Goal: Task Accomplishment & Management: Use online tool/utility

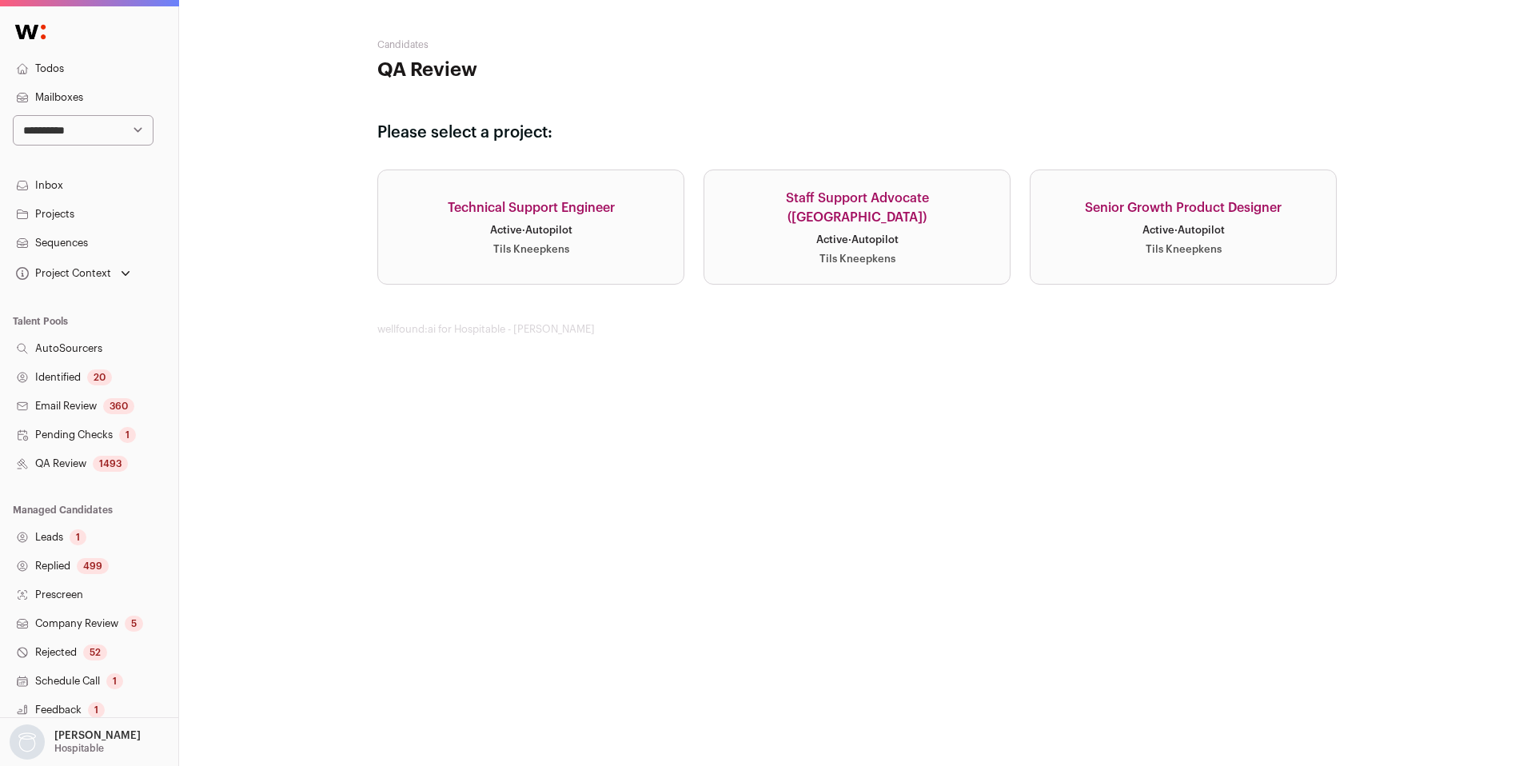
click at [1087, 269] on link "Senior Growth Product Designer Active · Autopilot Tils Kneepkens" at bounding box center [1183, 227] width 307 height 115
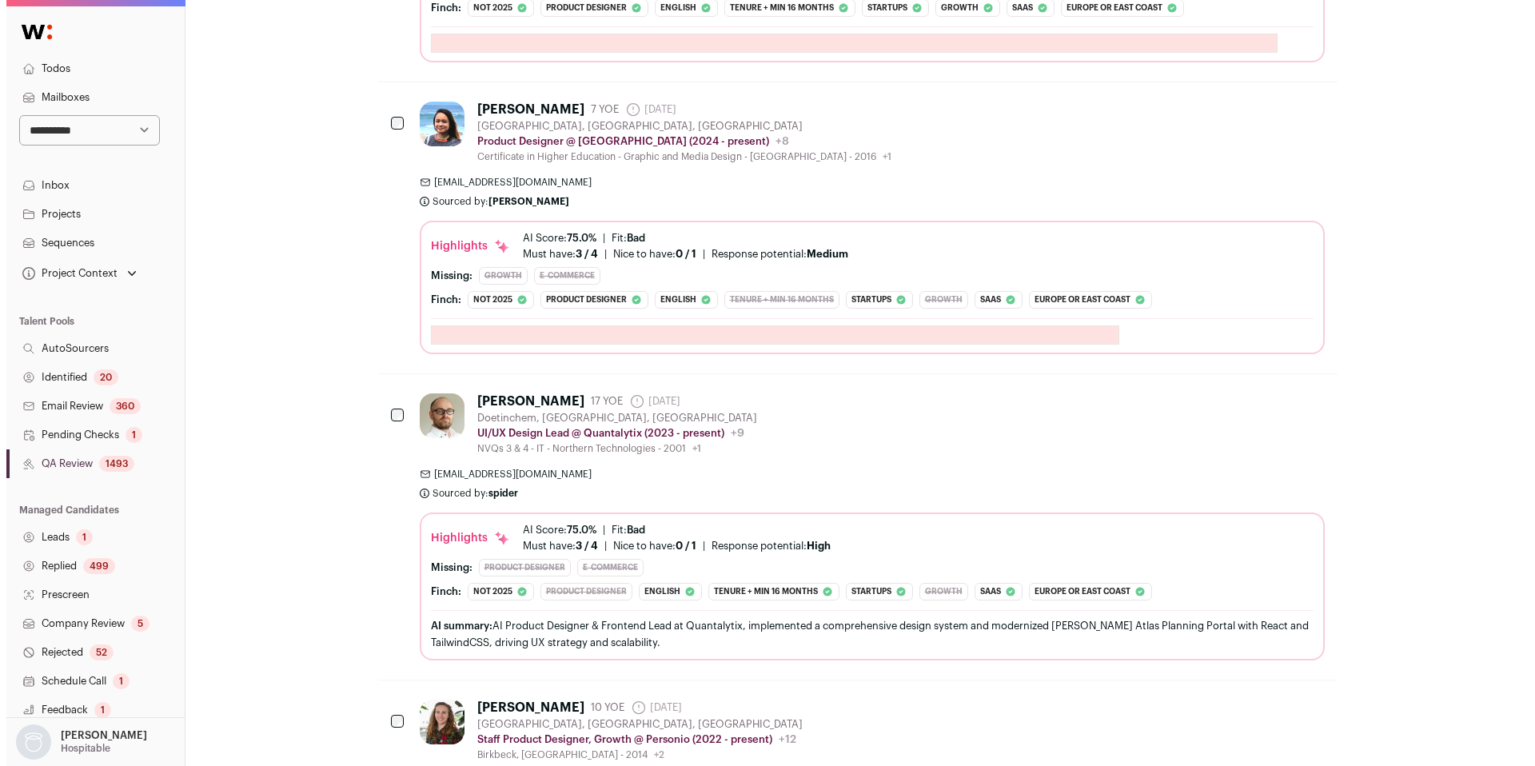
scroll to position [737, 0]
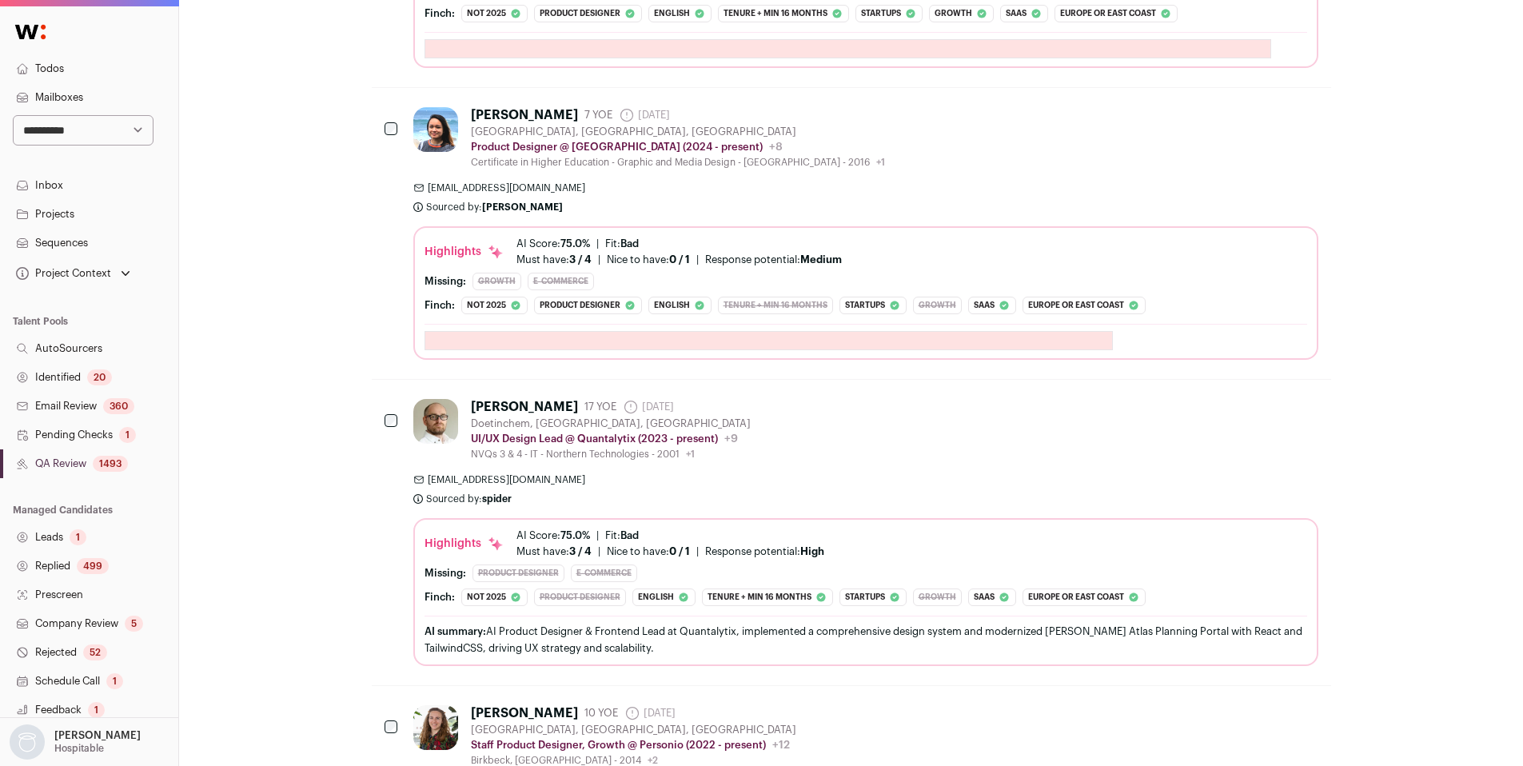
click at [861, 182] on span "[EMAIL_ADDRESS][DOMAIN_NAME]" at bounding box center [865, 188] width 905 height 13
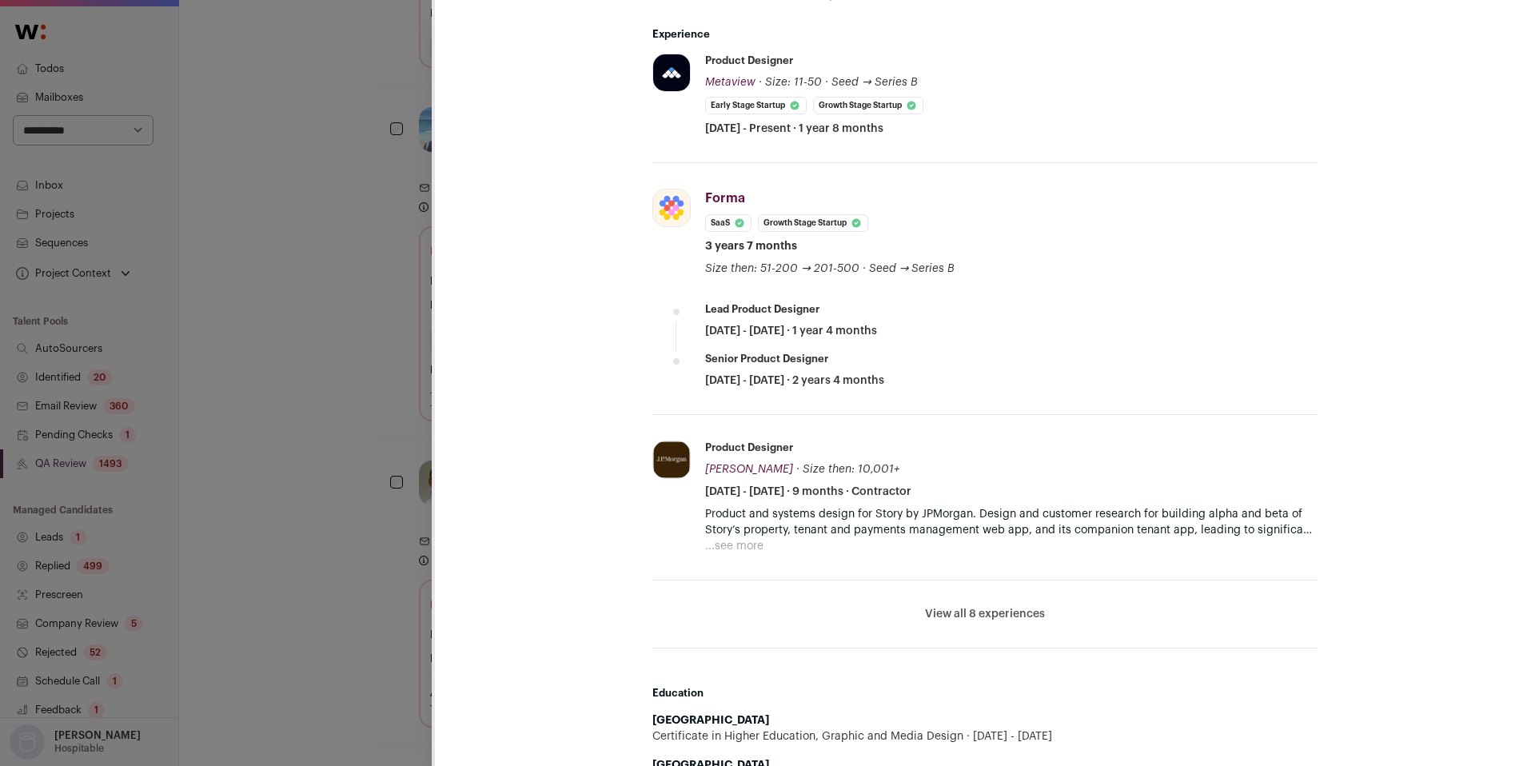
scroll to position [979, 0]
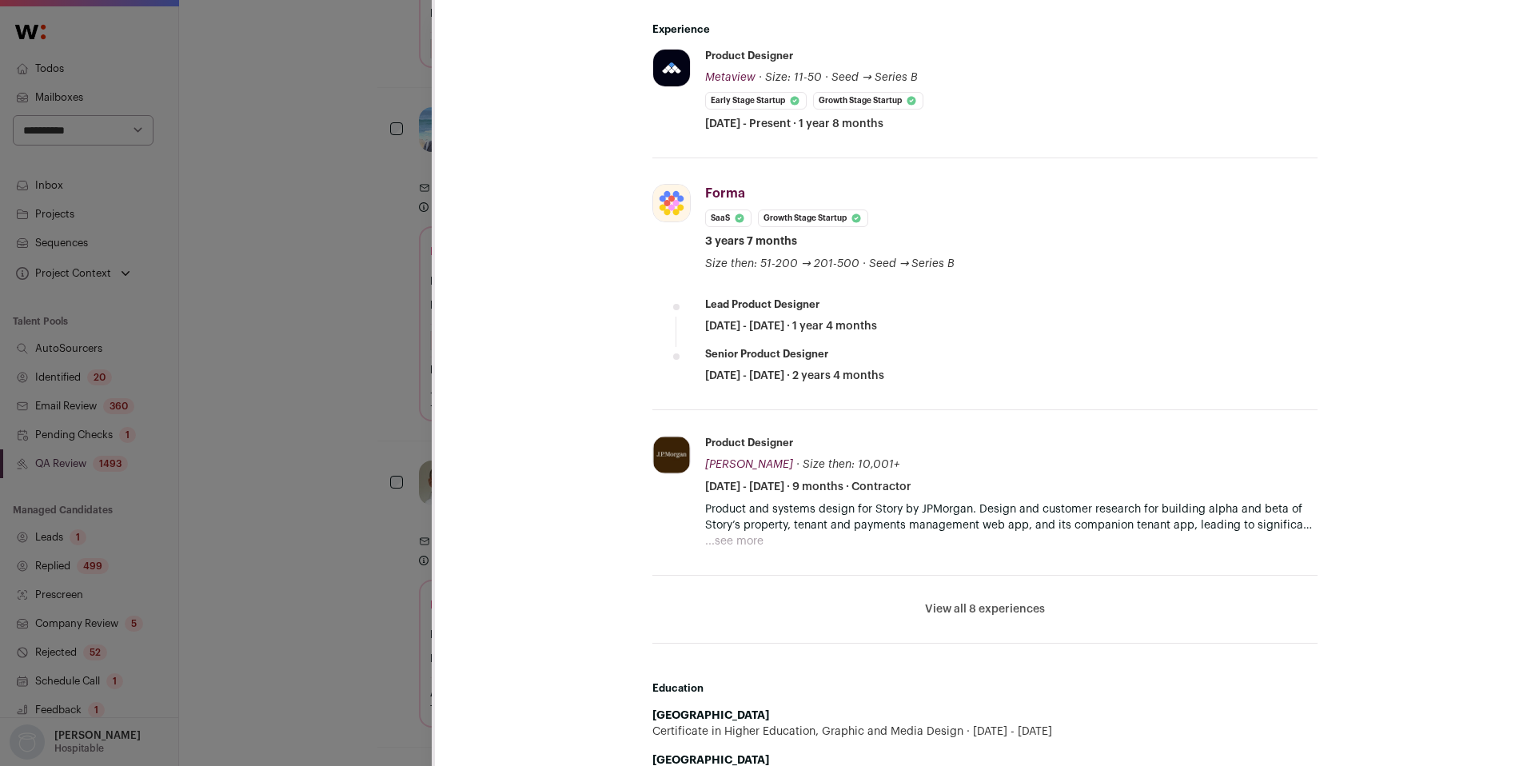
click at [724, 537] on button "...see more" at bounding box center [734, 541] width 58 height 16
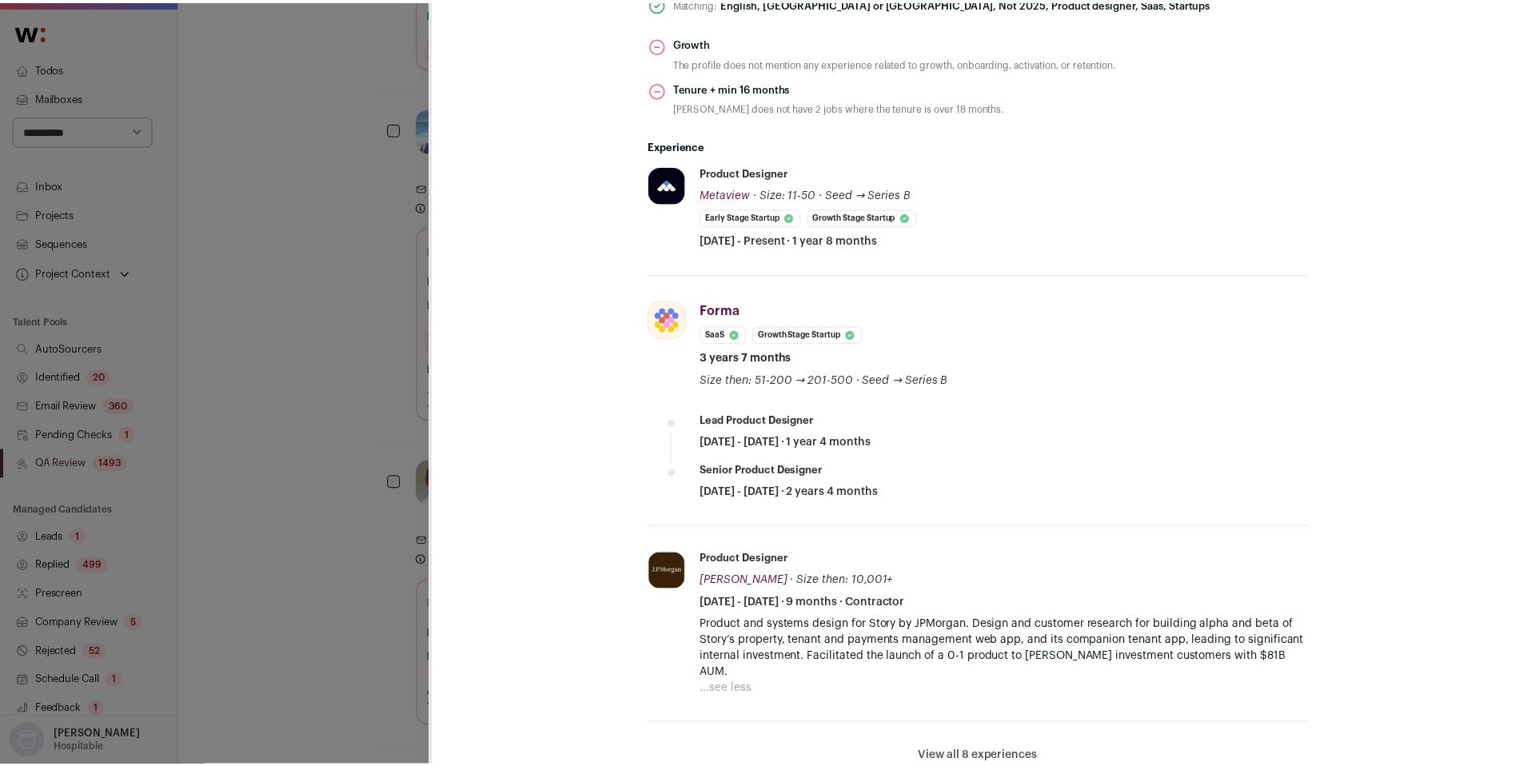
scroll to position [832, 0]
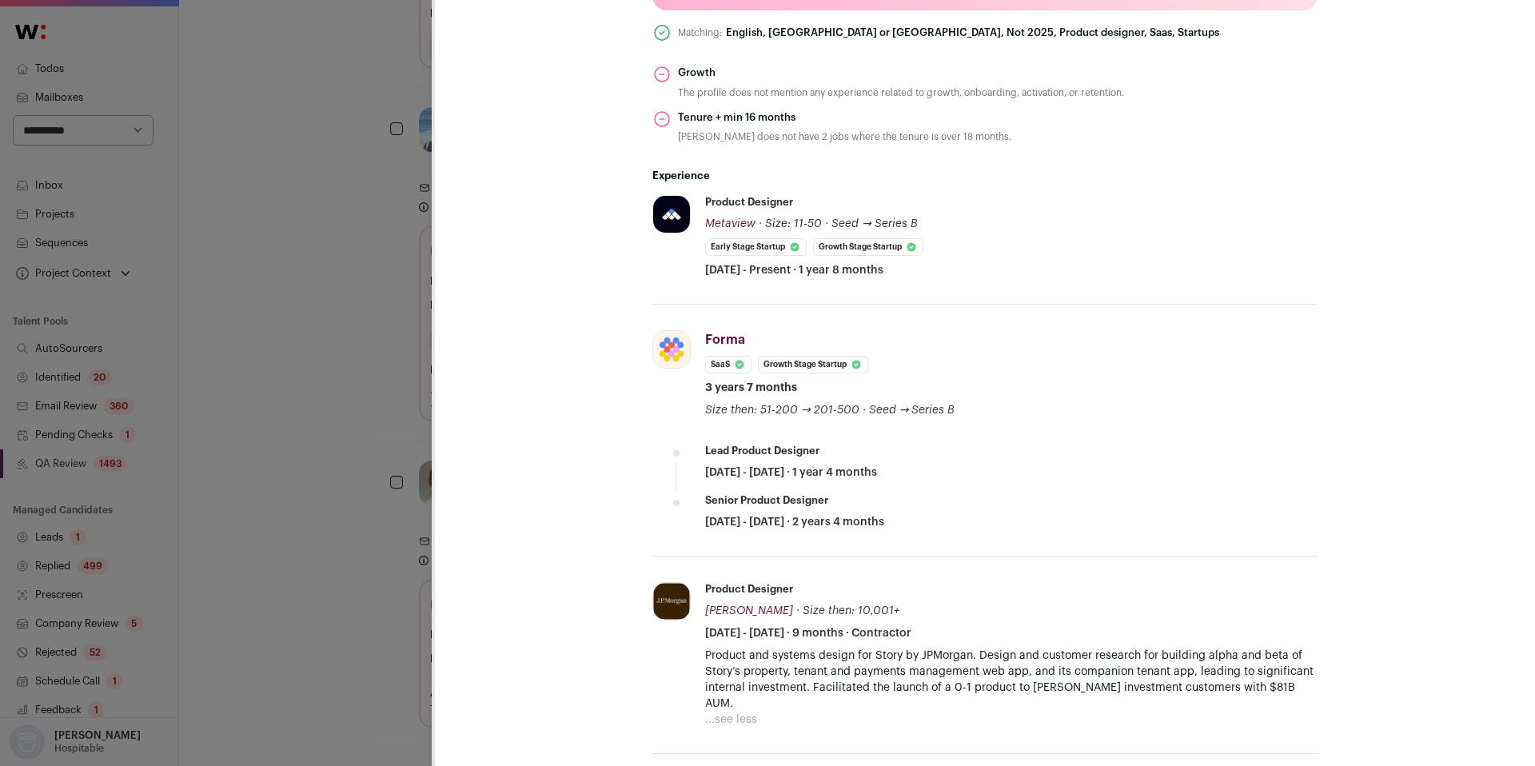
click at [368, 536] on div "[PERSON_NAME] Last update: [DATE] [GEOGRAPHIC_DATA], [GEOGRAPHIC_DATA], [GEOGRA…" at bounding box center [767, 383] width 1535 height 766
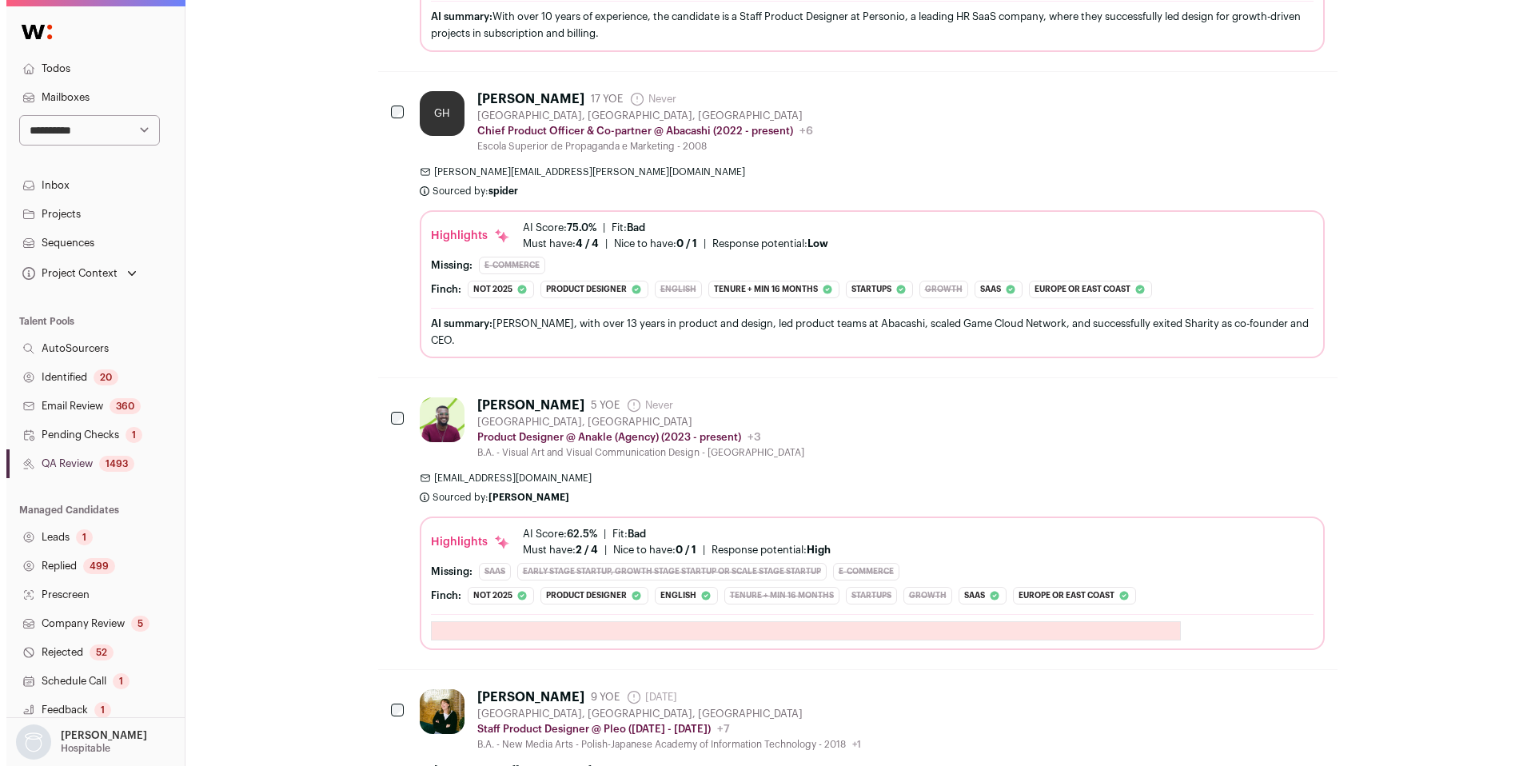
scroll to position [1725, 0]
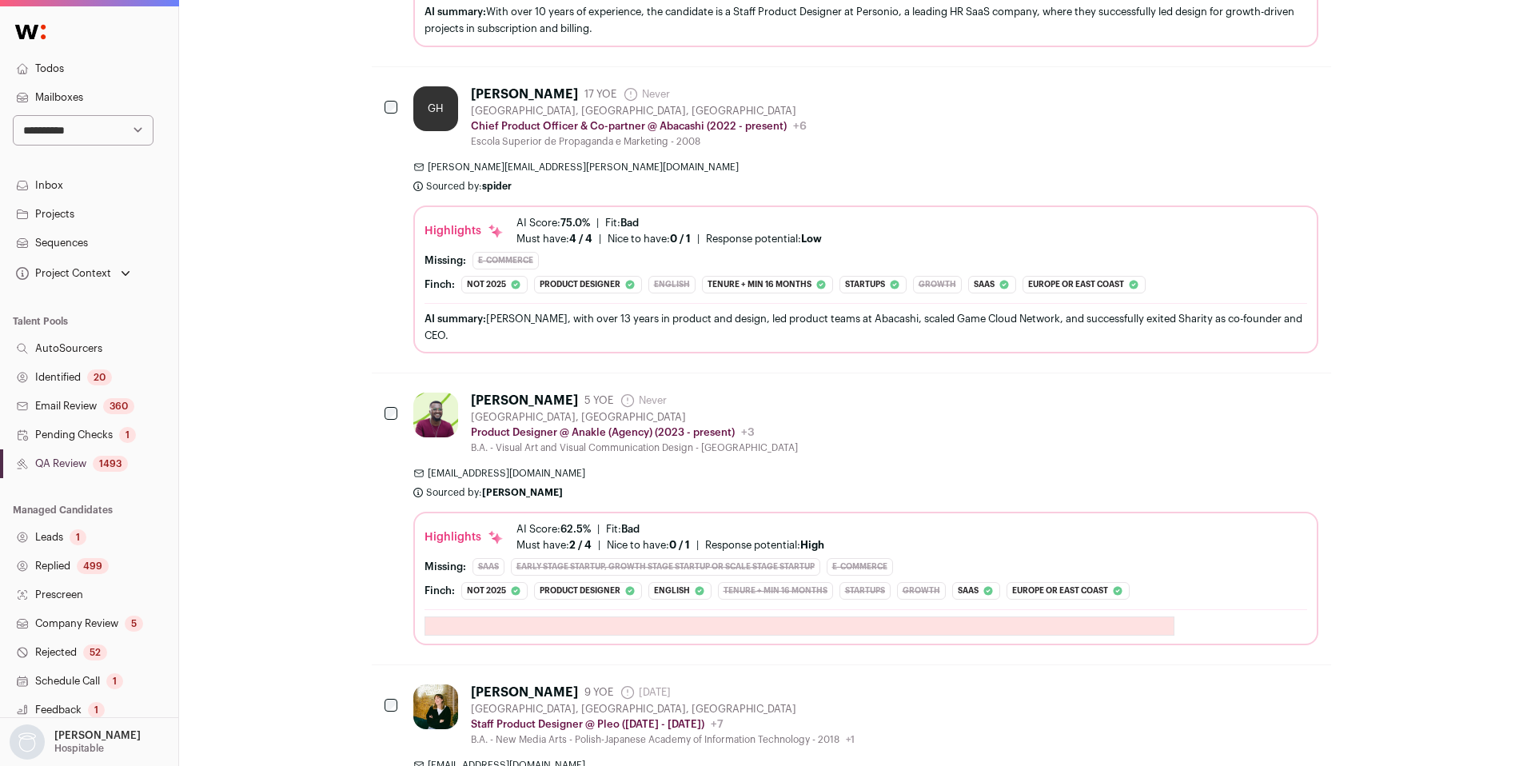
click at [975, 446] on div "[PERSON_NAME] 5 YOE Never Admin only. The last time the profile was scraped. [G…" at bounding box center [865, 424] width 905 height 62
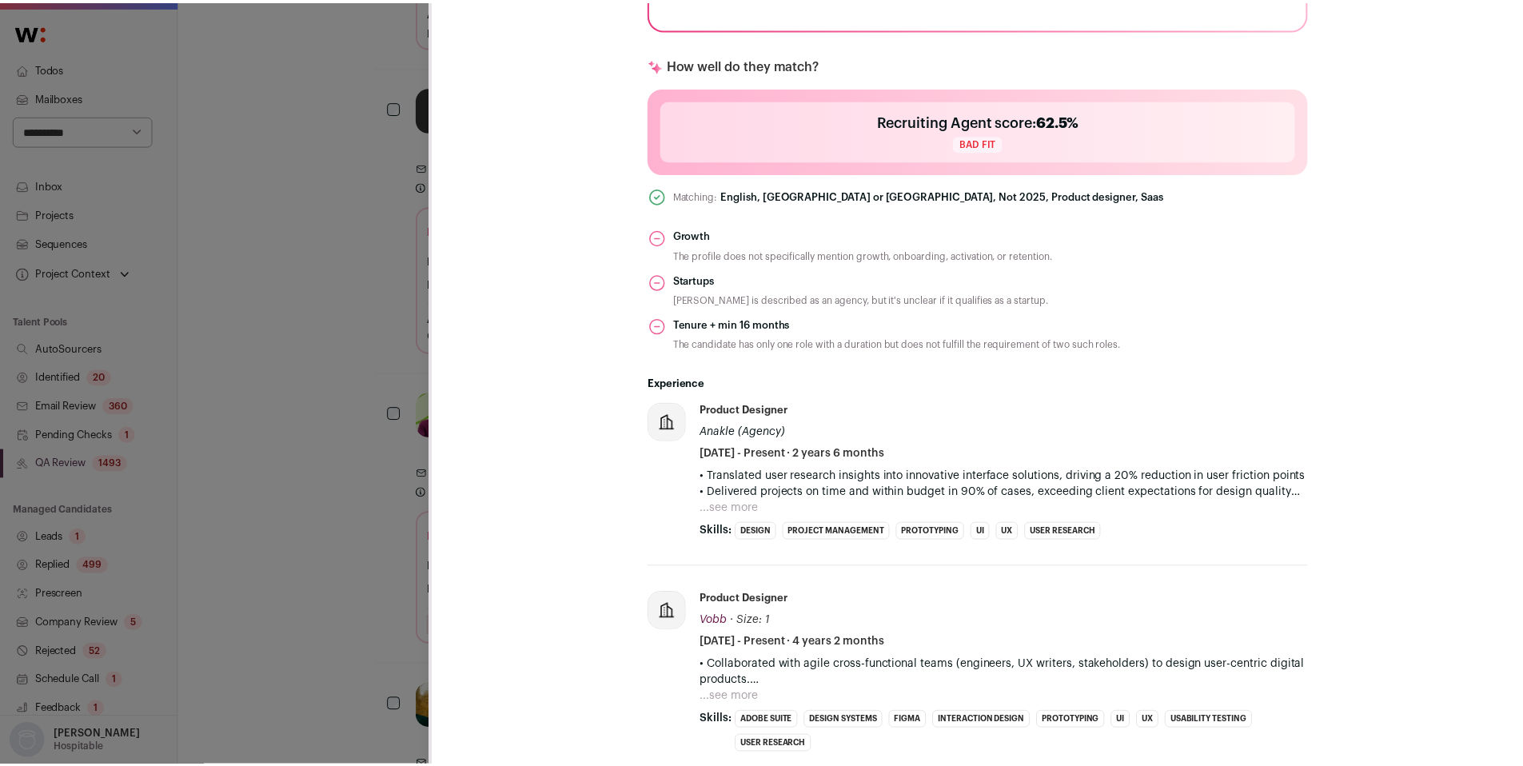
scroll to position [636, 0]
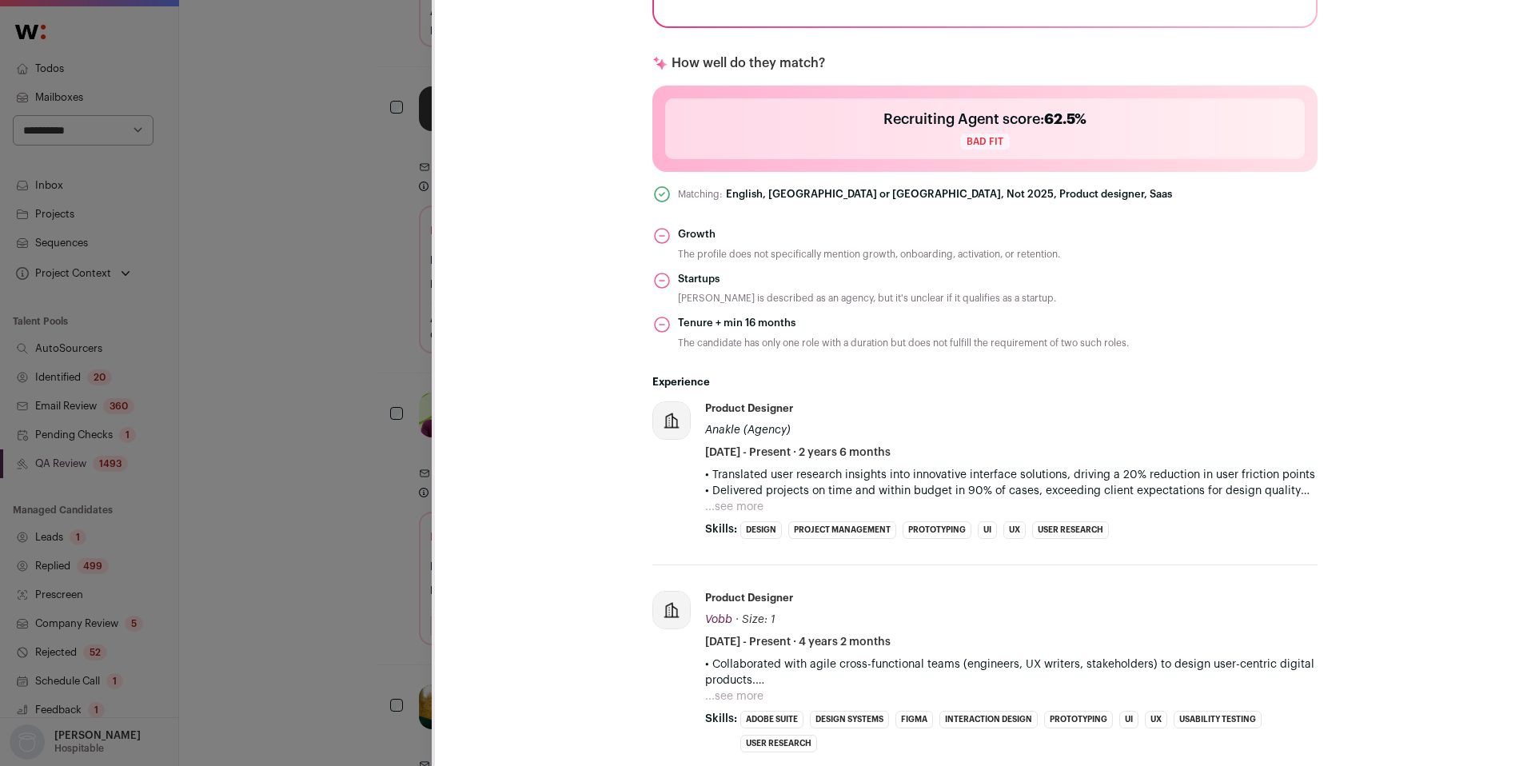
click at [333, 464] on div "**********" at bounding box center [767, 383] width 1535 height 766
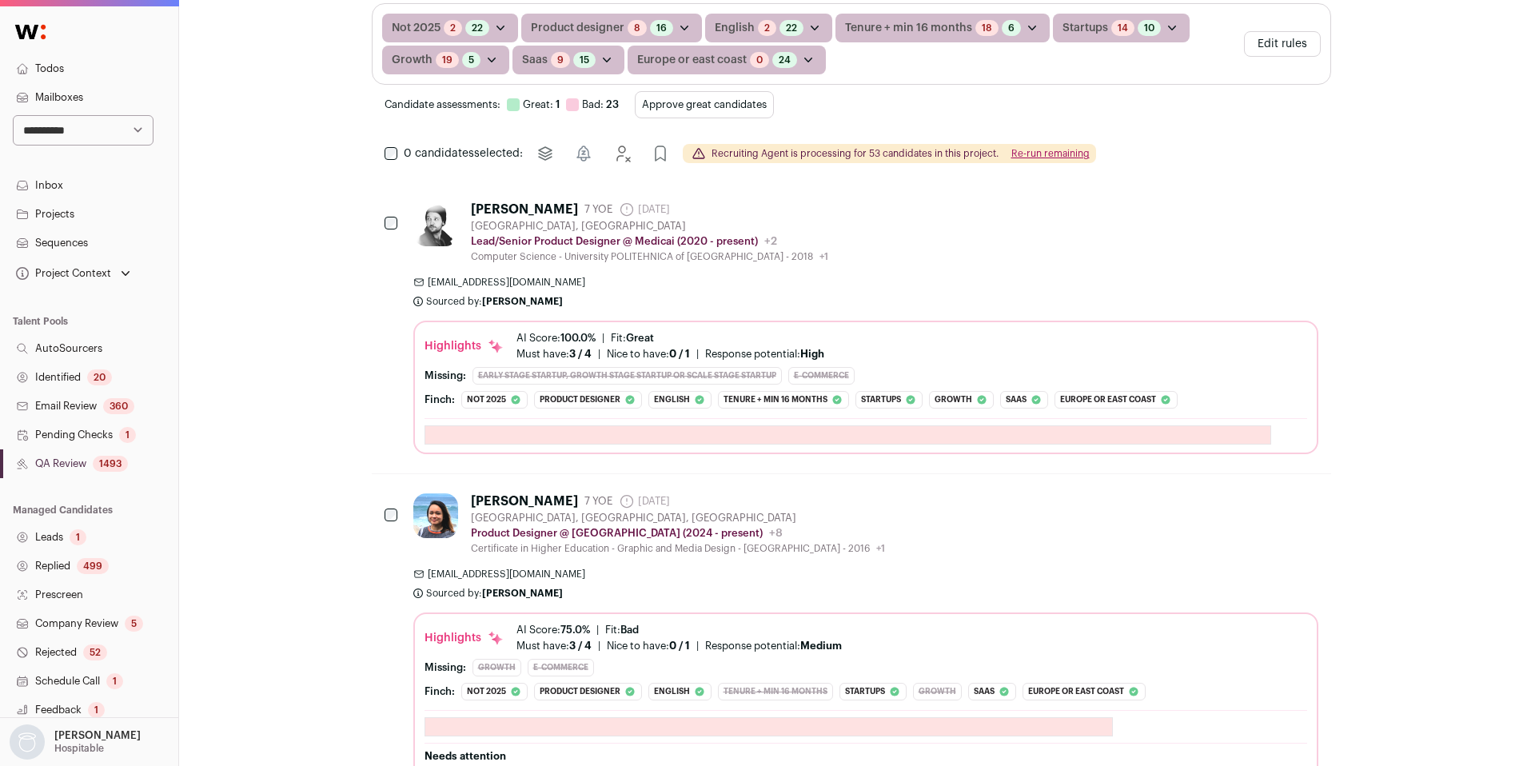
scroll to position [0, 0]
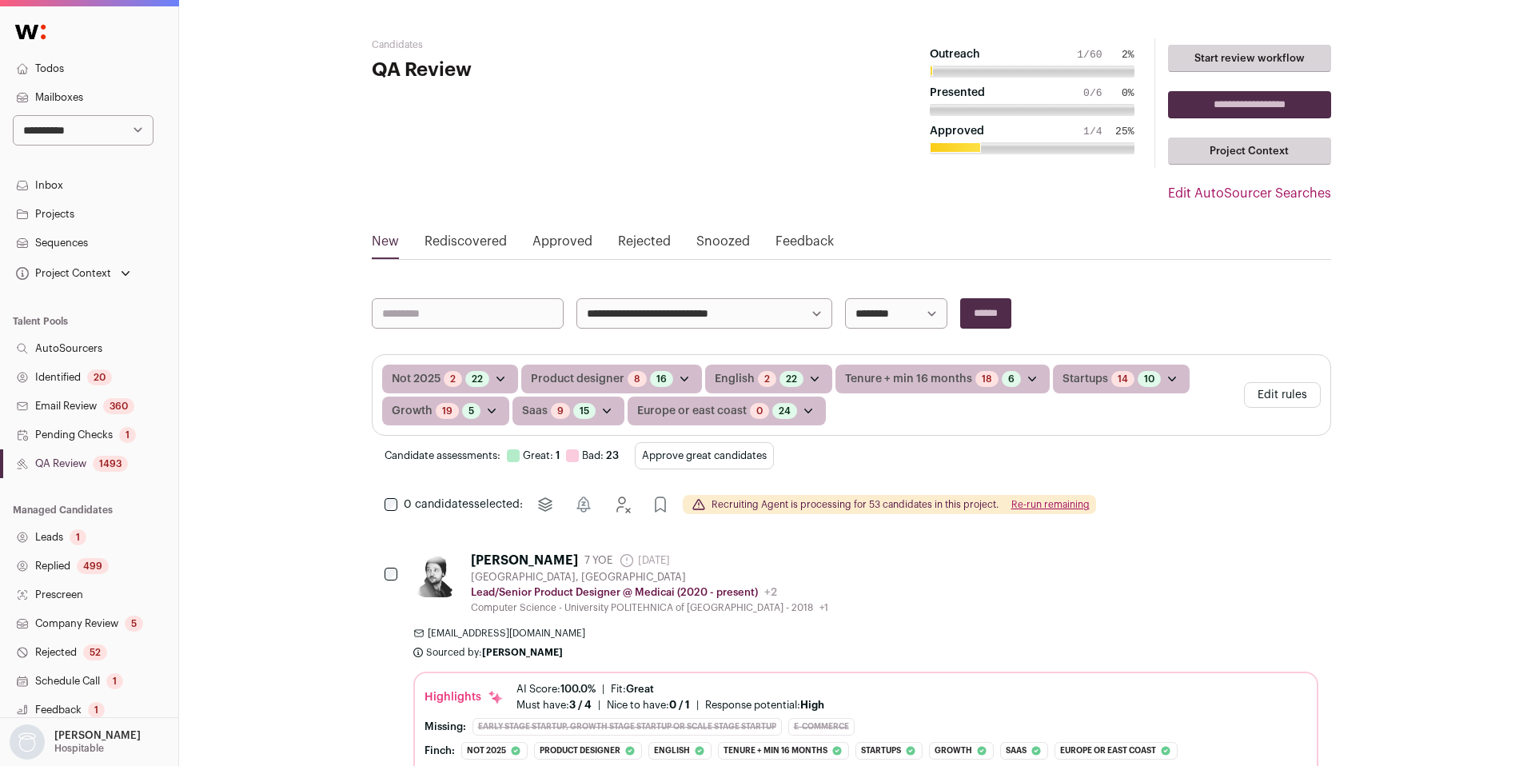
click at [1032, 503] on button "Re-run remaining" at bounding box center [1051, 504] width 78 height 13
click at [1041, 501] on button "Re-run remaining" at bounding box center [1051, 504] width 78 height 13
click at [1051, 499] on button "Re-run remaining" at bounding box center [1051, 504] width 78 height 13
click at [846, 629] on span "[EMAIL_ADDRESS][DOMAIN_NAME]" at bounding box center [865, 633] width 905 height 13
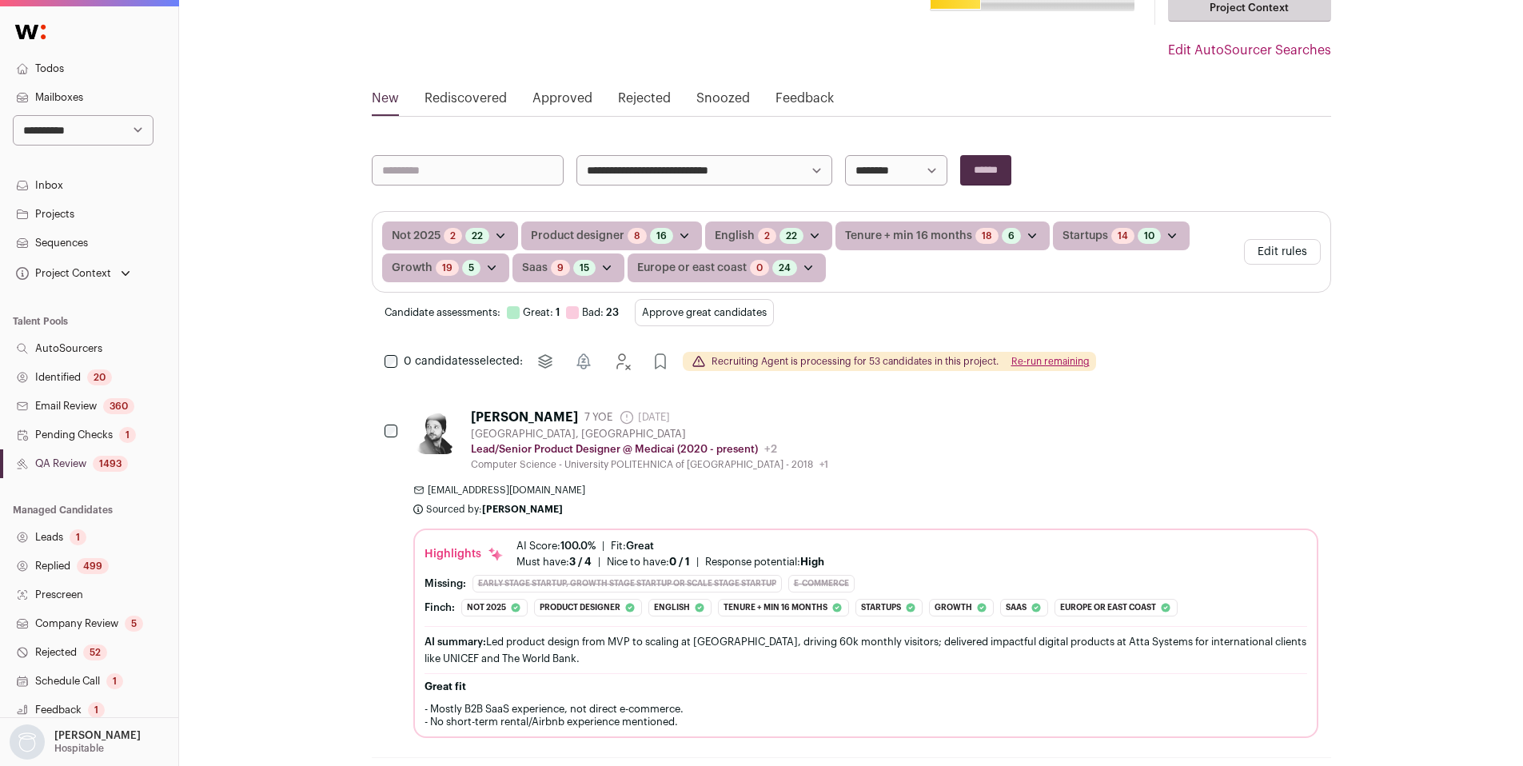
scroll to position [138, 0]
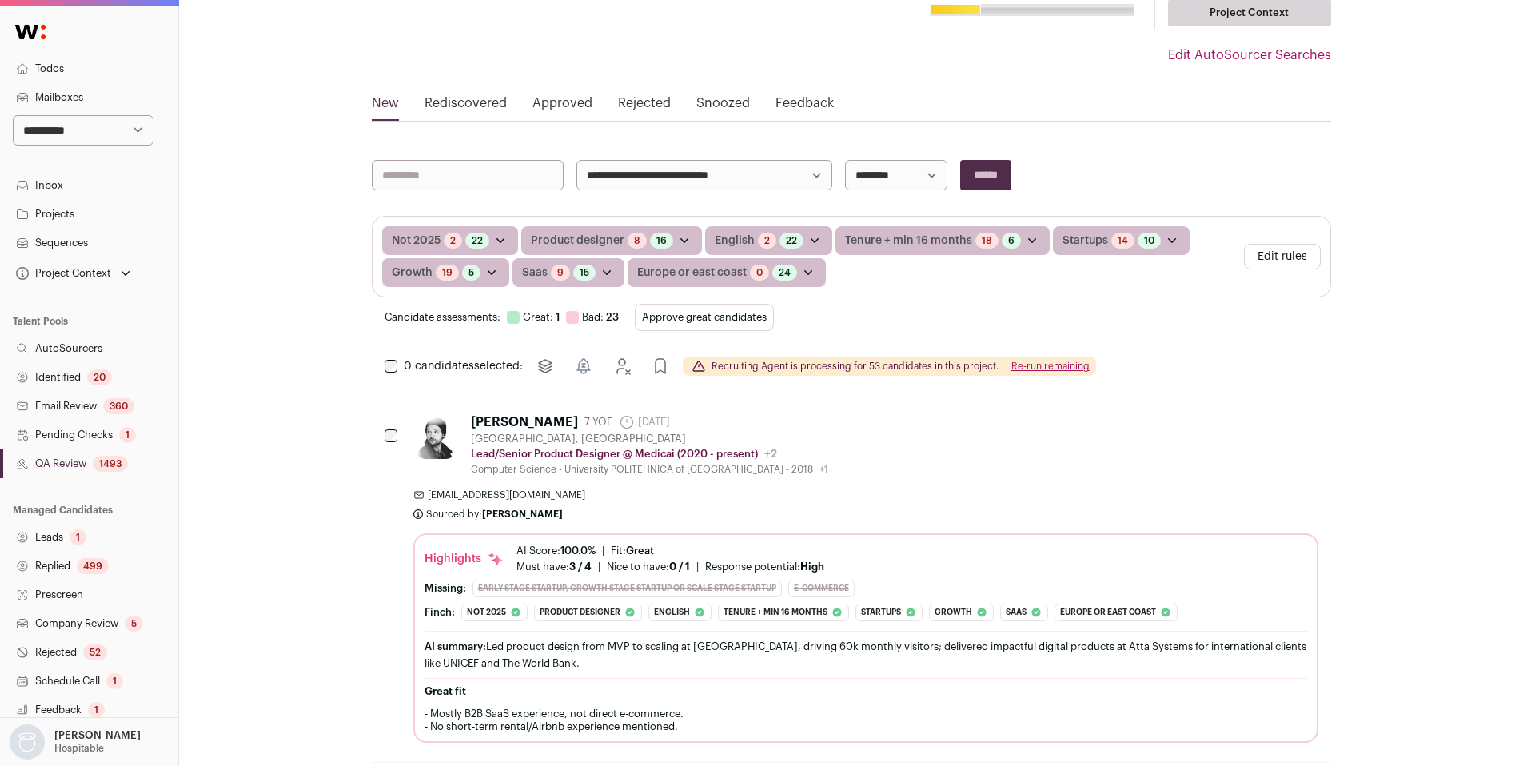
click at [869, 480] on div "[PERSON_NAME] 7 YOE [DATE] Admin only. The last time the profile was scraped. […" at bounding box center [865, 578] width 905 height 329
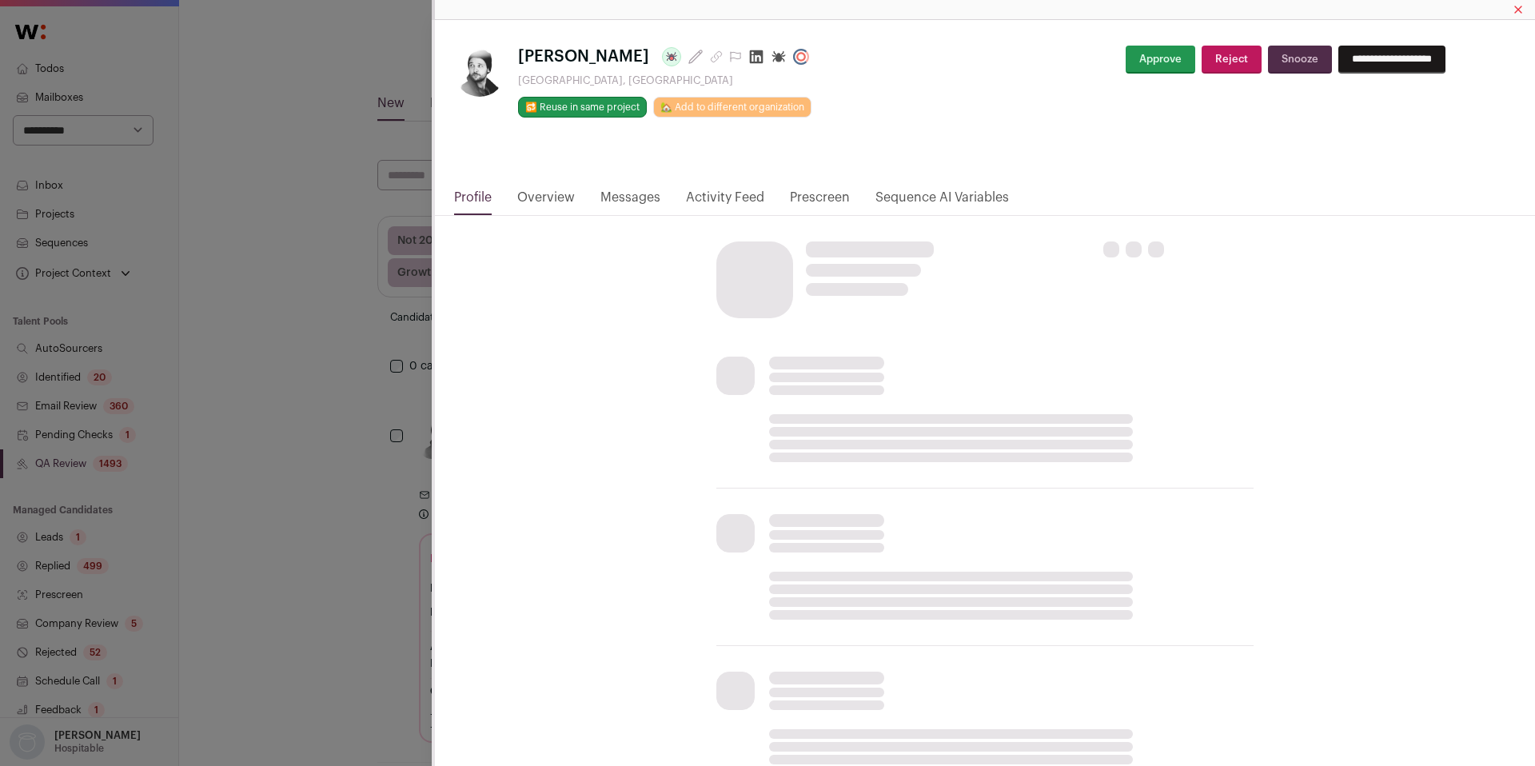
click at [734, 200] on link "Activity Feed" at bounding box center [725, 201] width 78 height 27
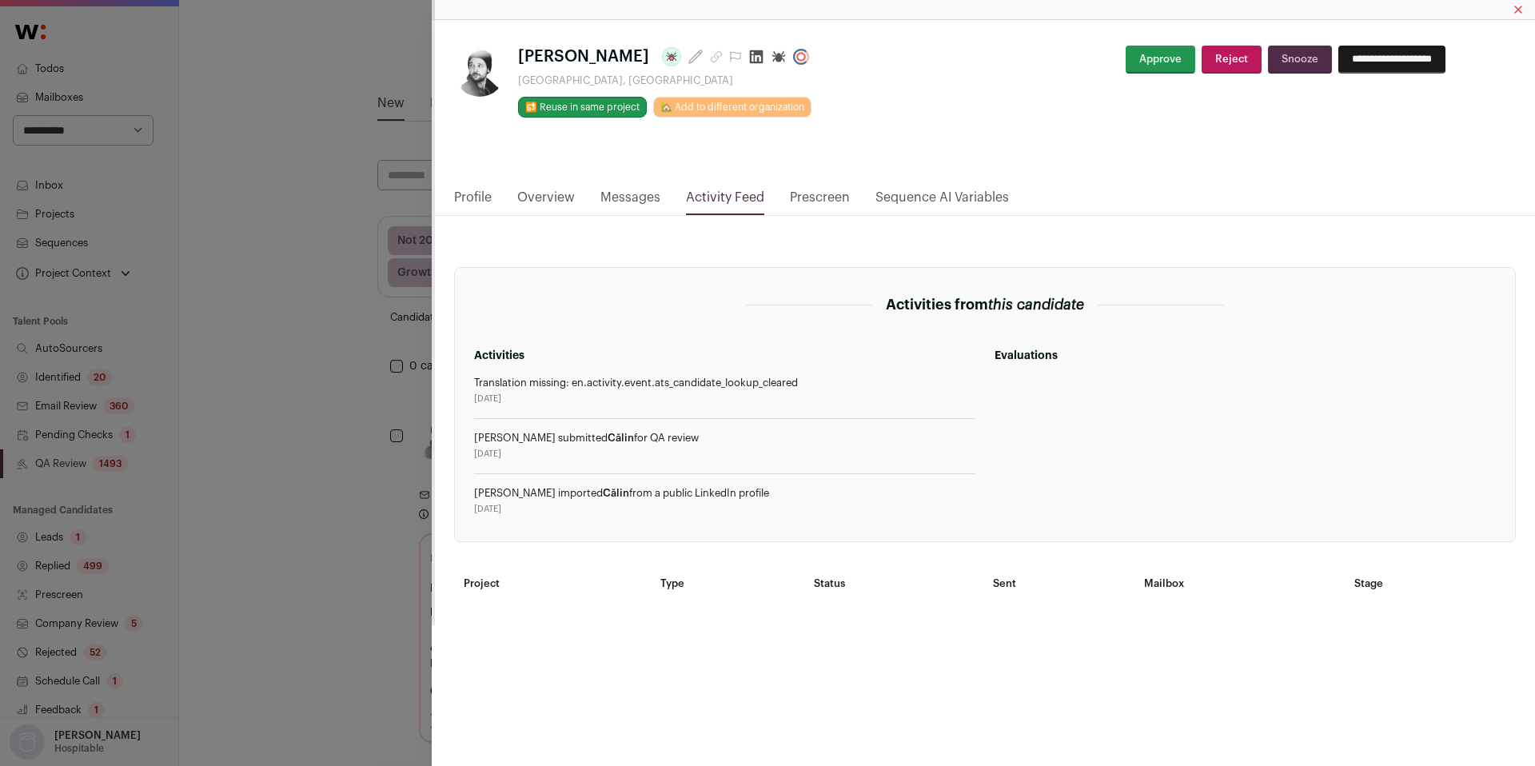
click at [325, 376] on div "**********" at bounding box center [767, 383] width 1535 height 766
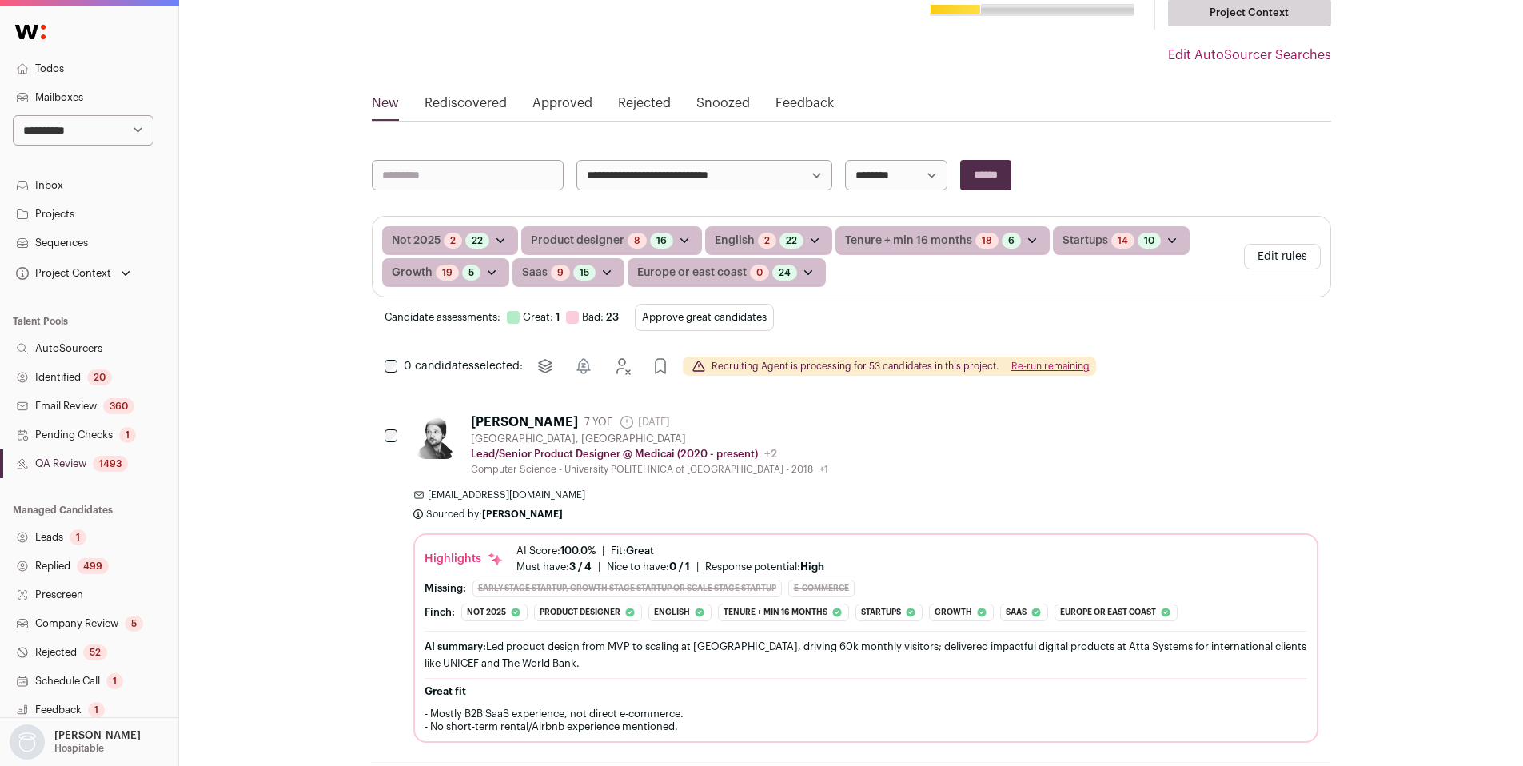
click at [1072, 367] on button "Re-run remaining" at bounding box center [1051, 366] width 78 height 13
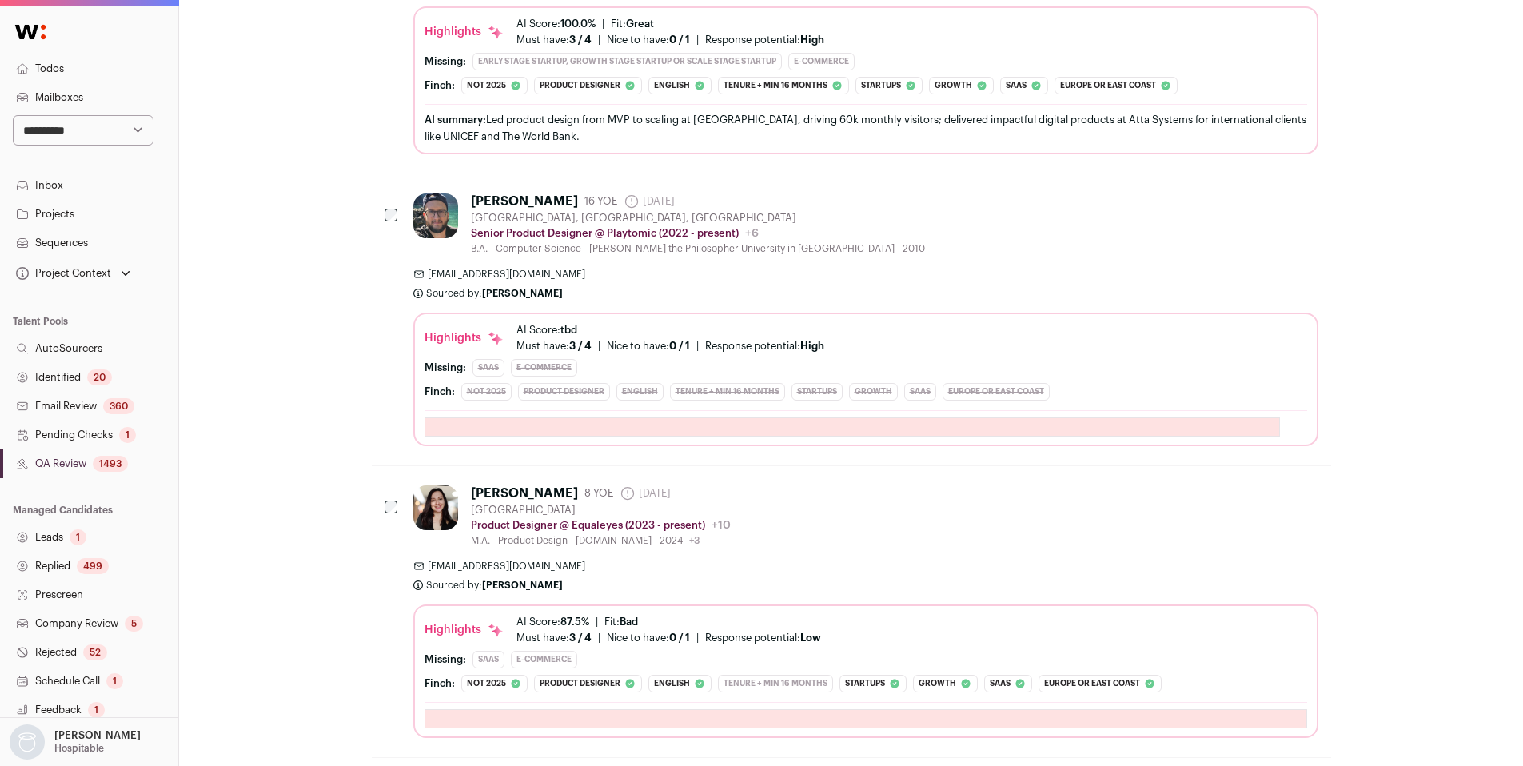
scroll to position [0, 0]
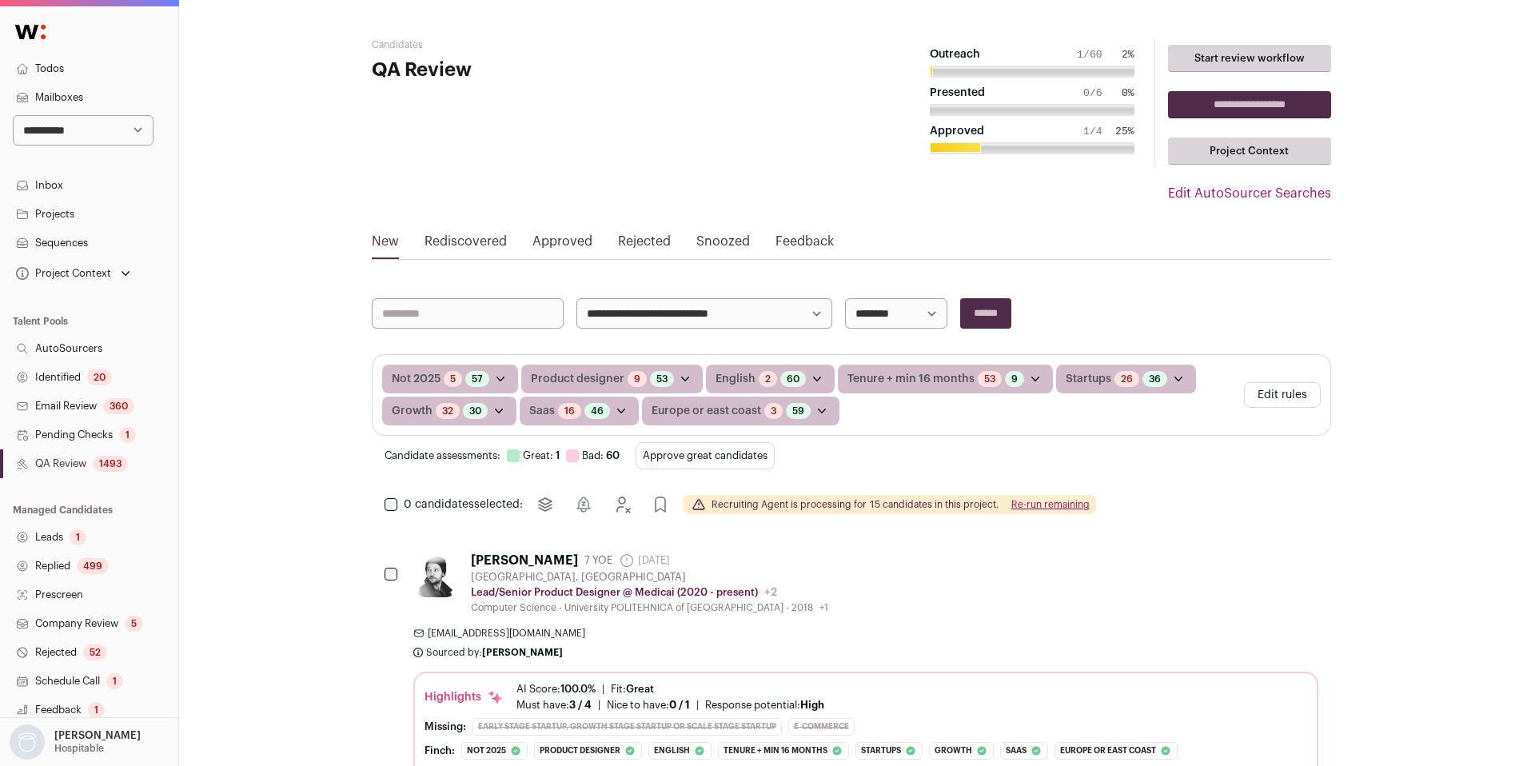
click at [1062, 501] on button "Re-run remaining" at bounding box center [1051, 504] width 78 height 13
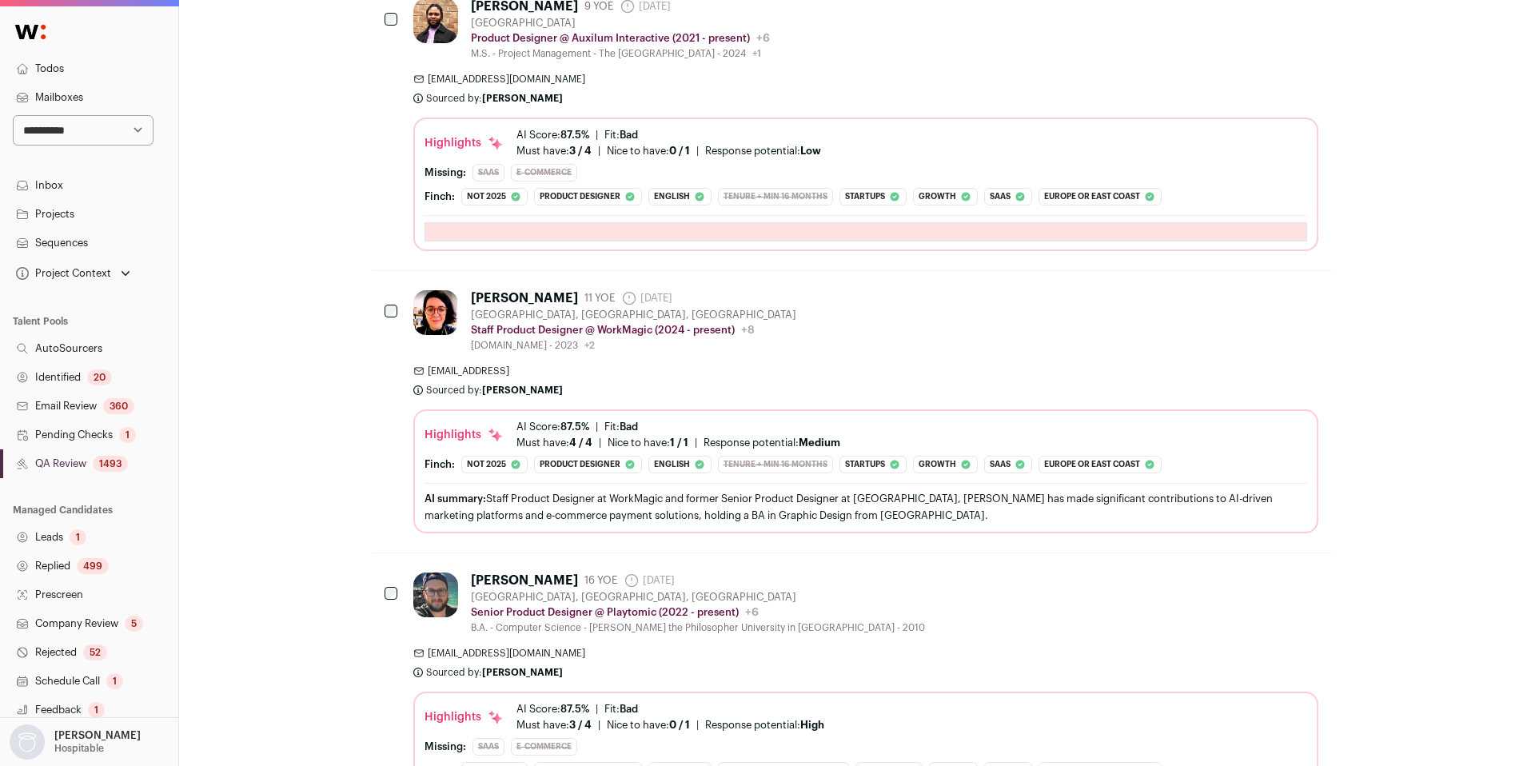
scroll to position [4241, 0]
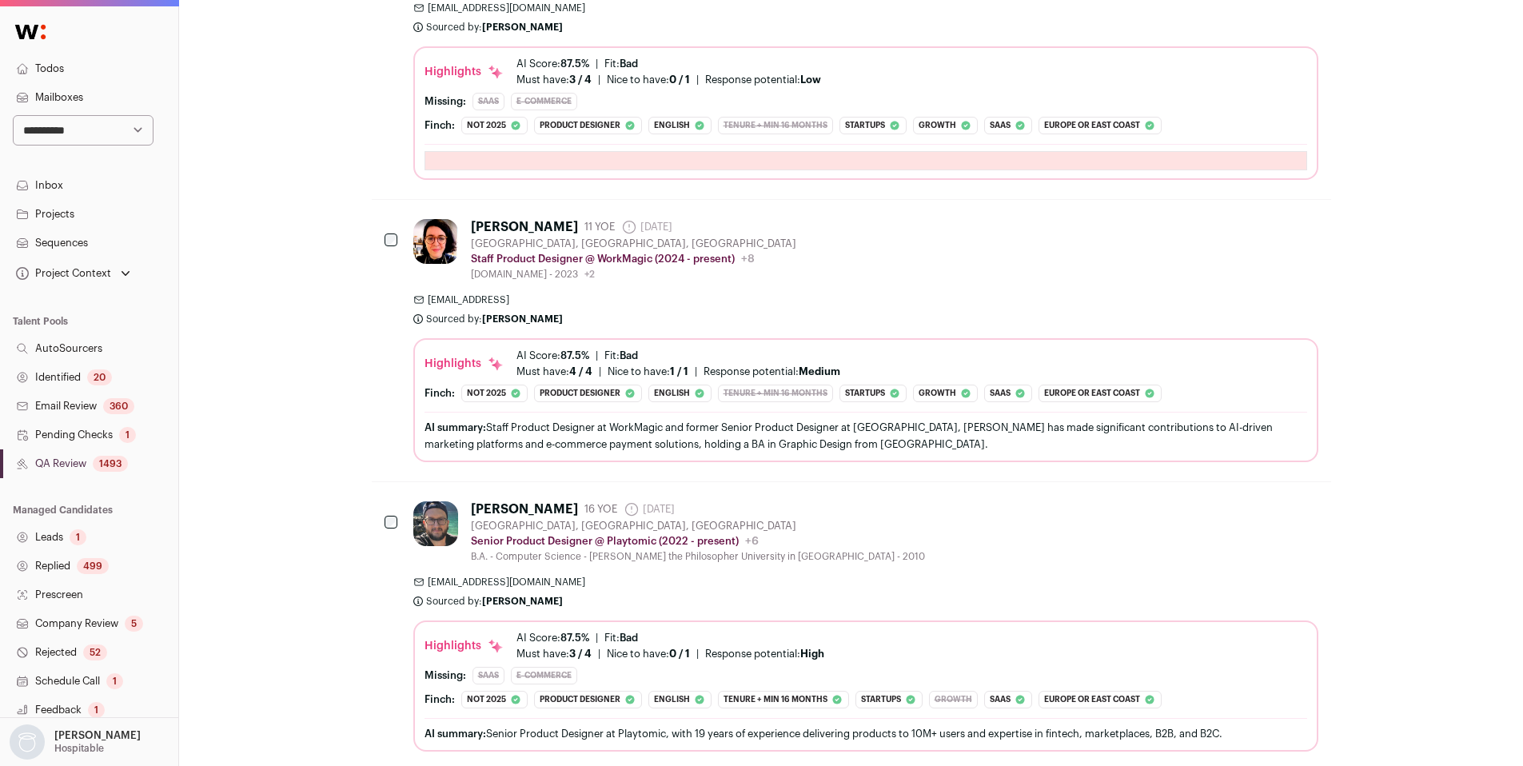
click at [880, 254] on div "[PERSON_NAME] 11 YOE [DATE] Admin only. The last time the profile was scraped. …" at bounding box center [865, 250] width 905 height 62
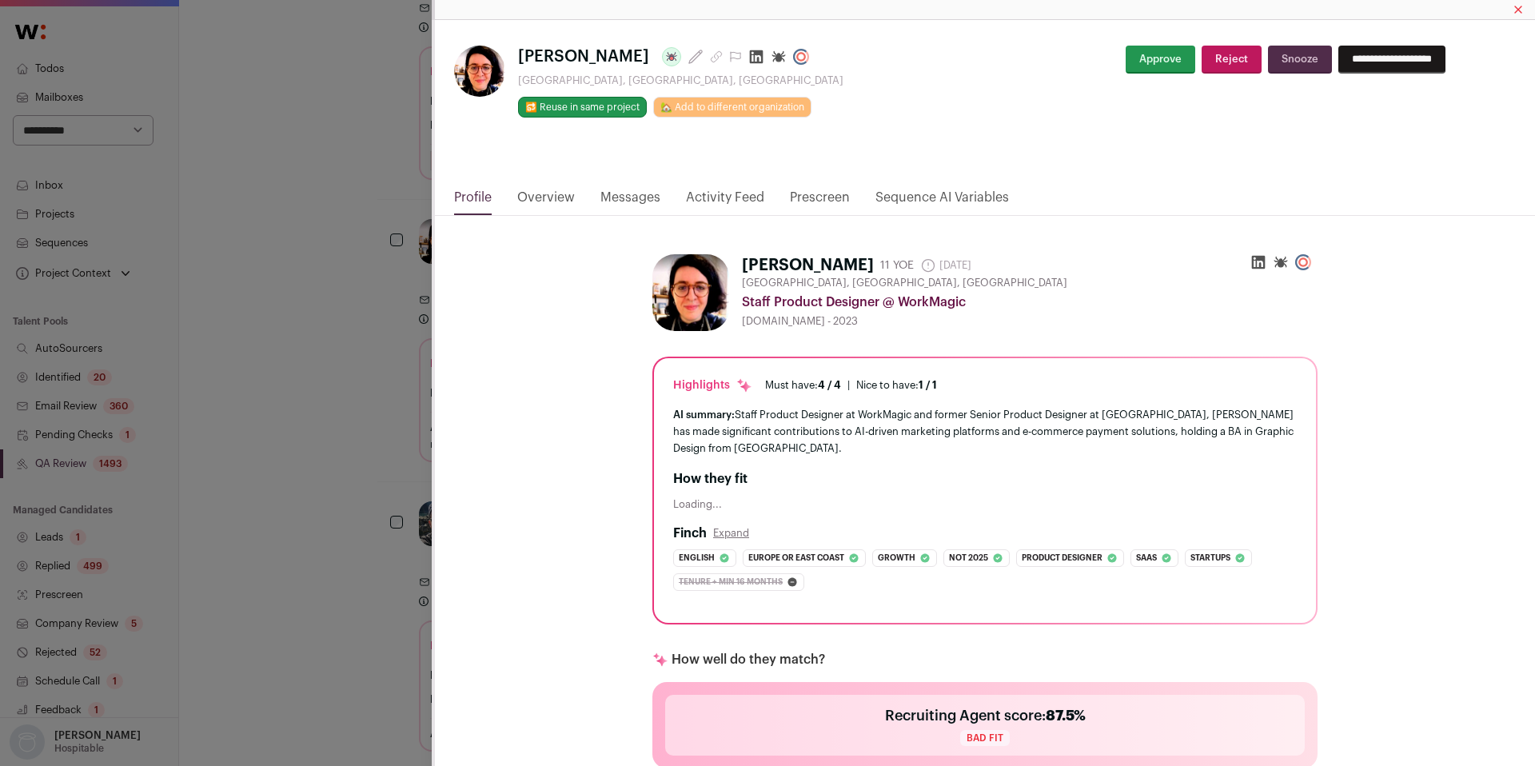
click at [740, 199] on link "Activity Feed" at bounding box center [725, 201] width 78 height 27
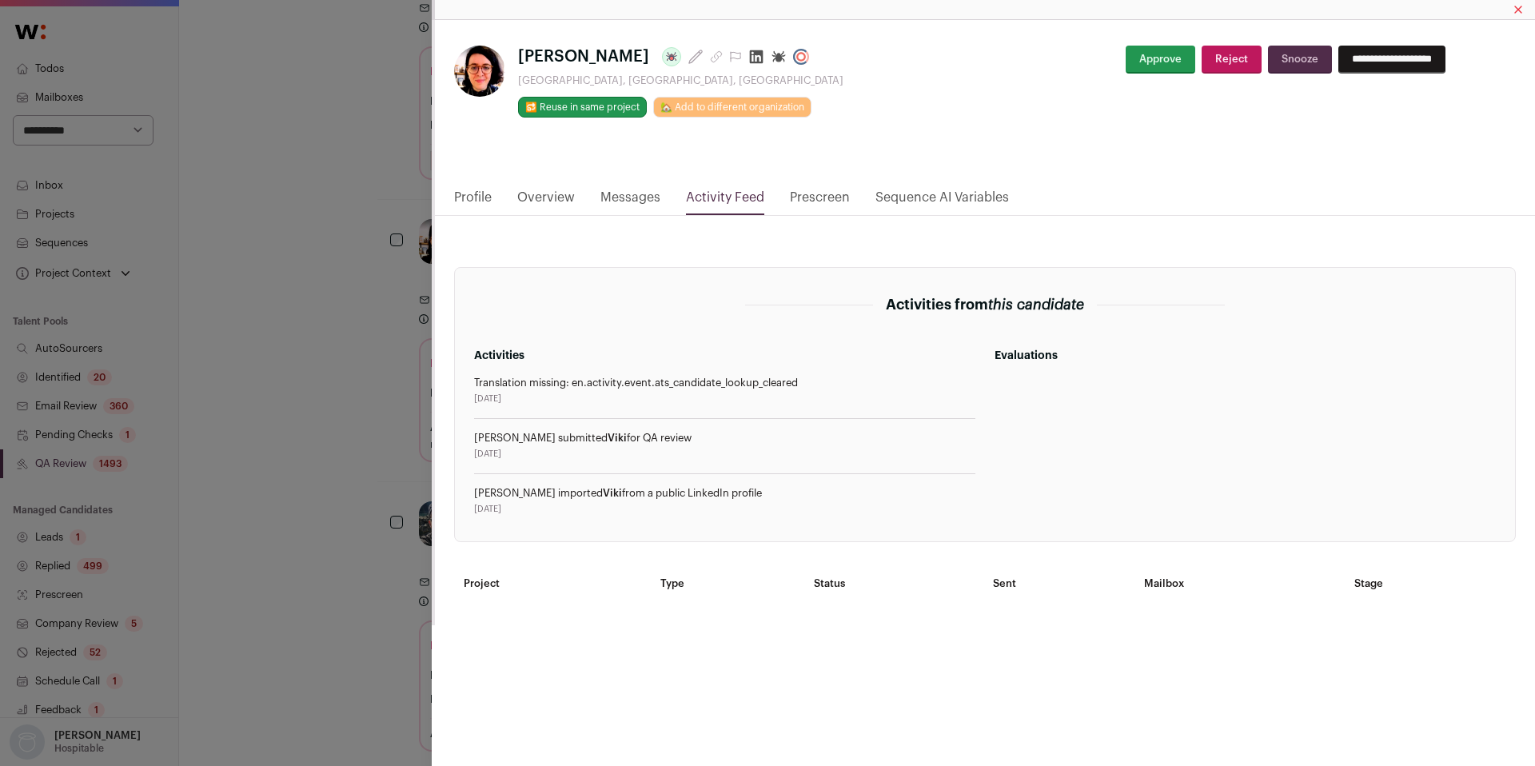
click at [289, 399] on div "[PERSON_NAME] Last update: [DATE] [GEOGRAPHIC_DATA], [GEOGRAPHIC_DATA], [GEOGRA…" at bounding box center [767, 383] width 1535 height 766
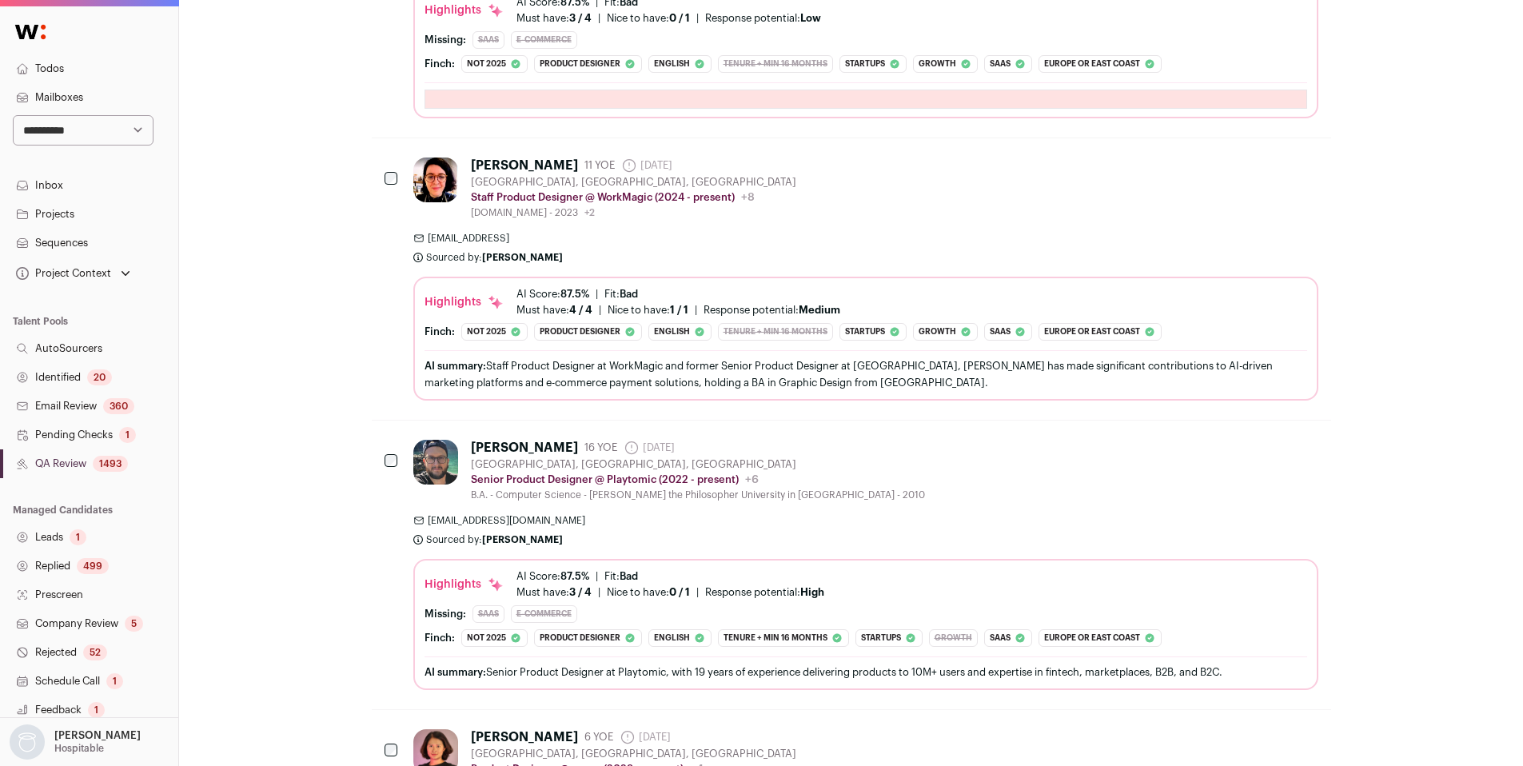
scroll to position [4308, 0]
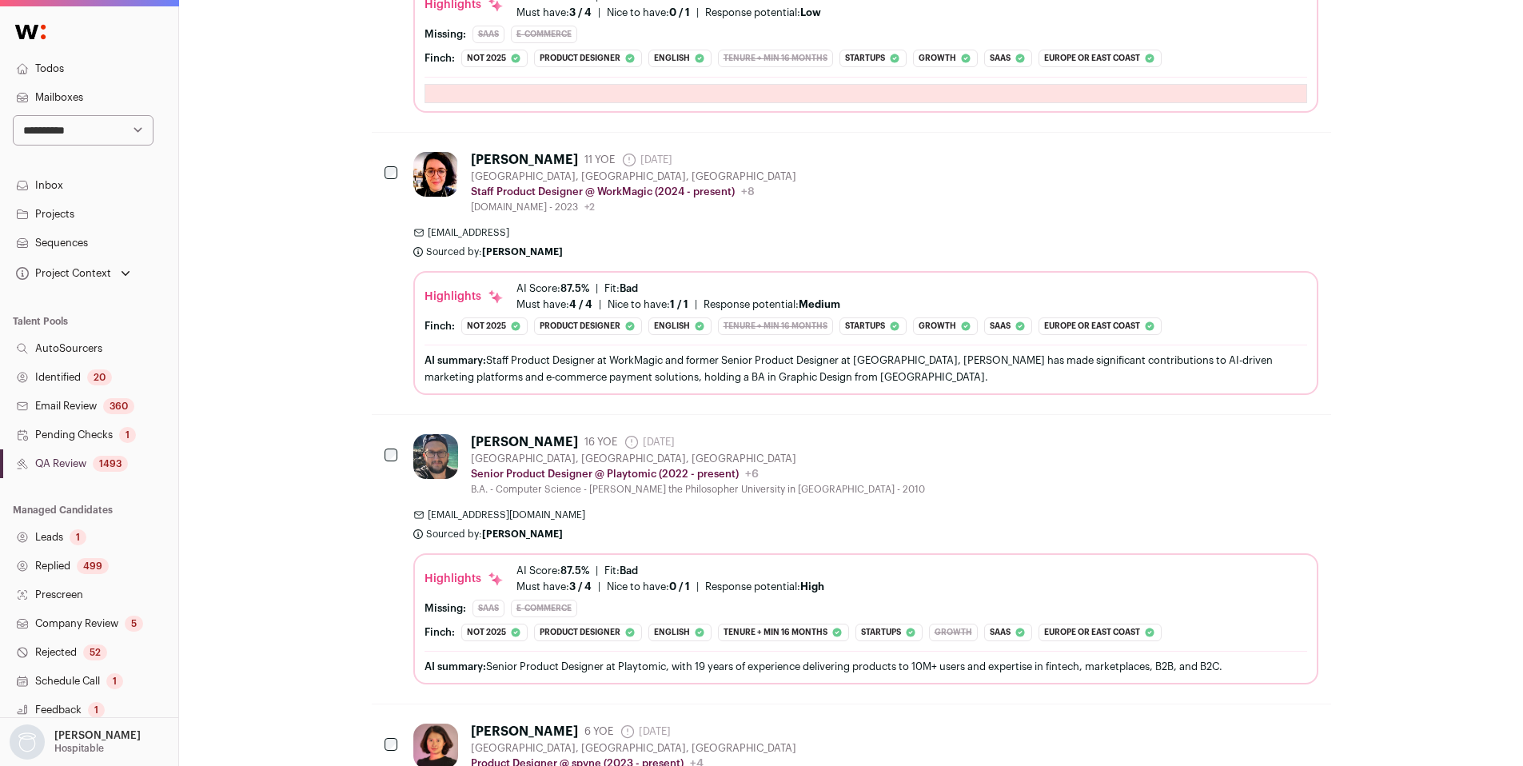
click at [911, 482] on div "[PERSON_NAME] 16 YOE [DATE] Admin only. The last time the profile was scraped. …" at bounding box center [865, 559] width 905 height 250
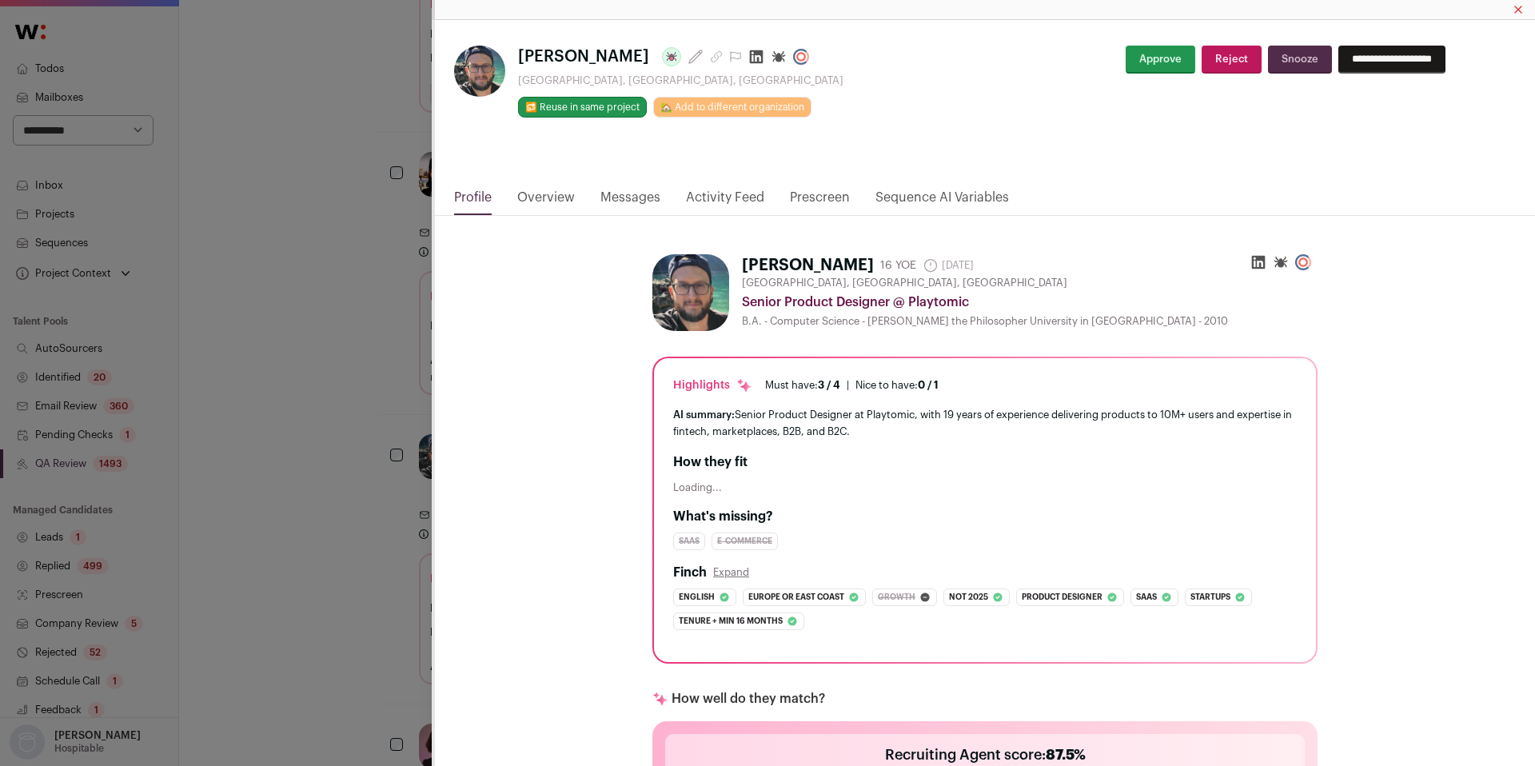
click at [737, 198] on link "Activity Feed" at bounding box center [725, 201] width 78 height 27
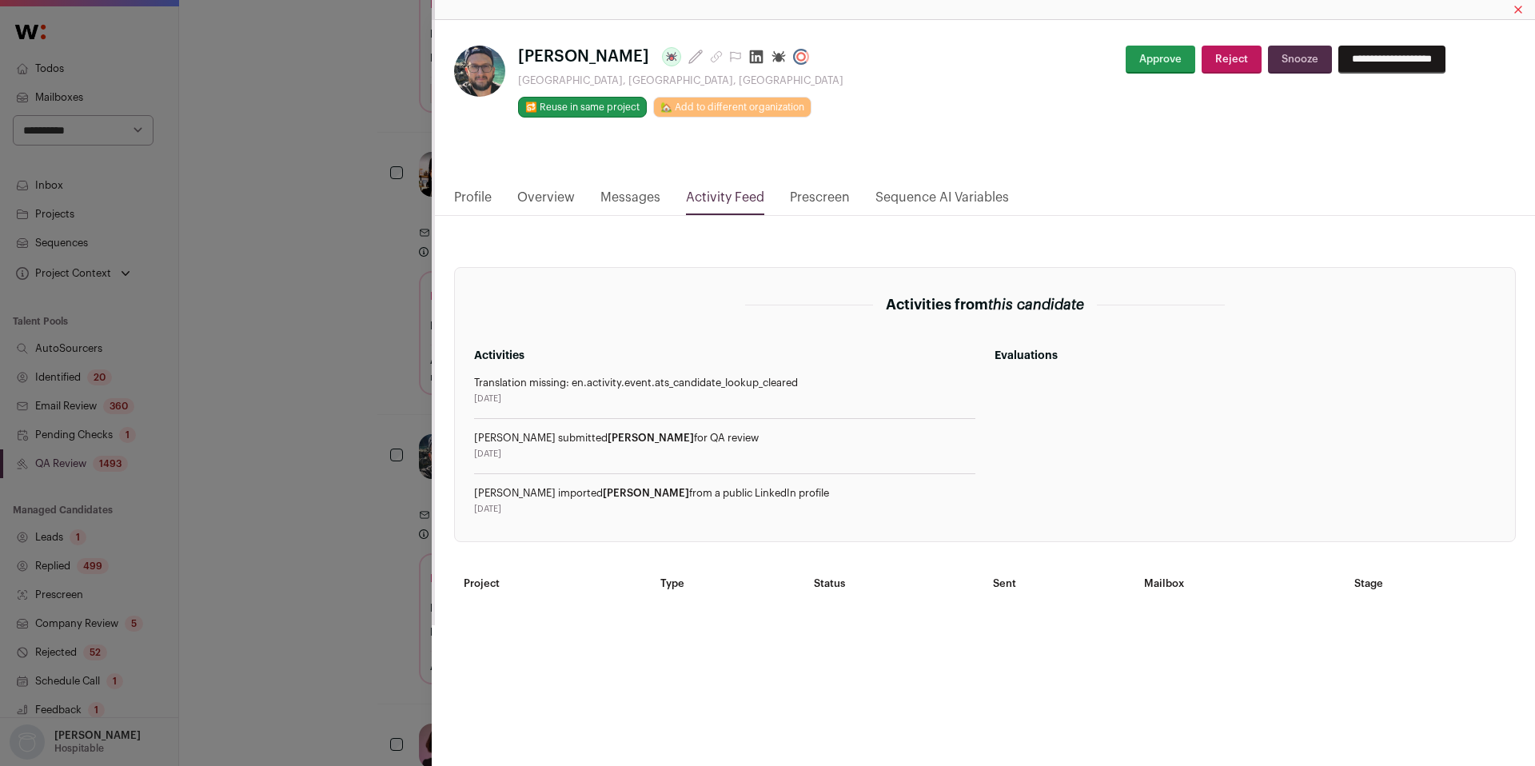
click at [331, 384] on div "[PERSON_NAME] Last update: [DATE] [GEOGRAPHIC_DATA], [GEOGRAPHIC_DATA], [GEOGRA…" at bounding box center [767, 383] width 1535 height 766
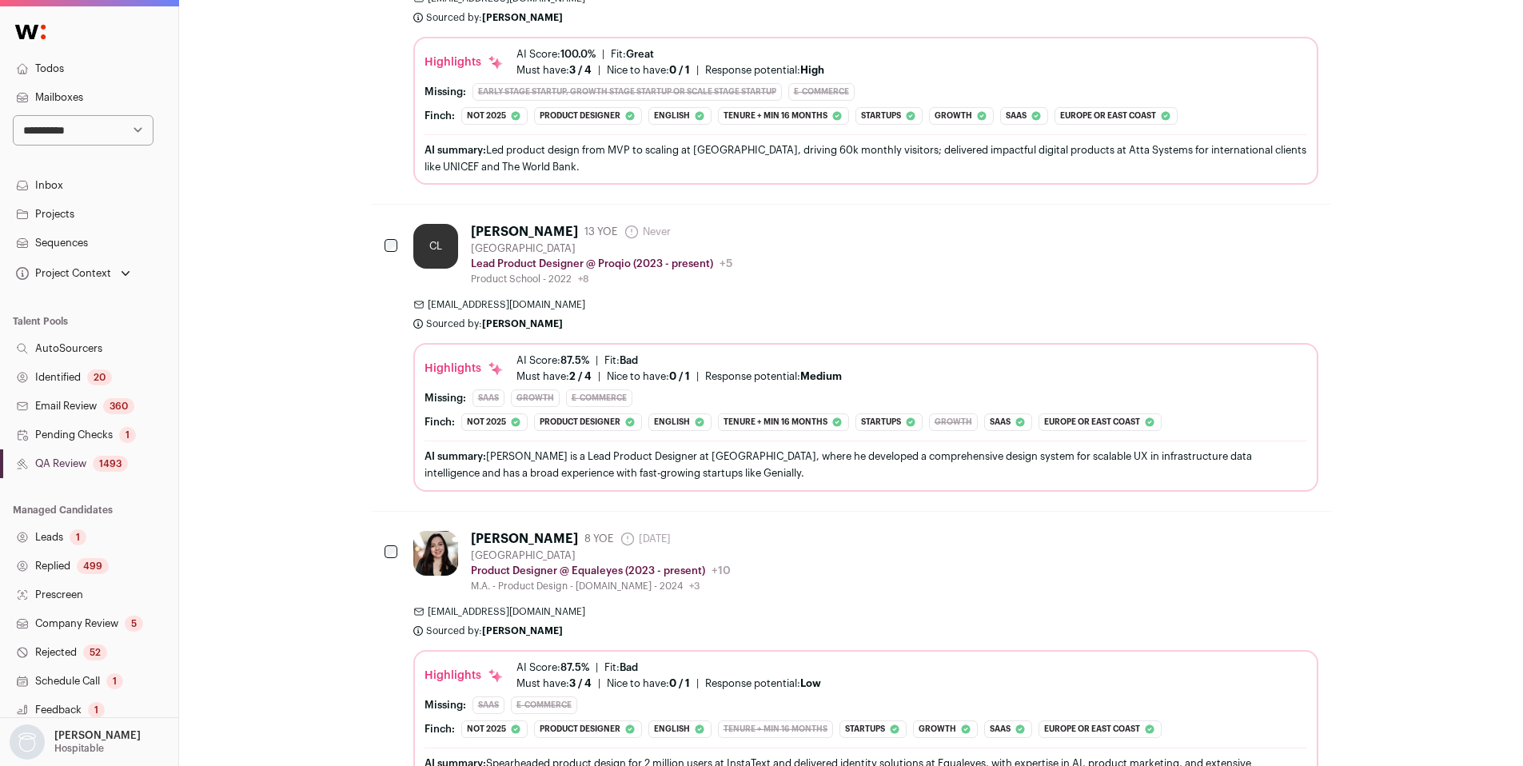
scroll to position [0, 0]
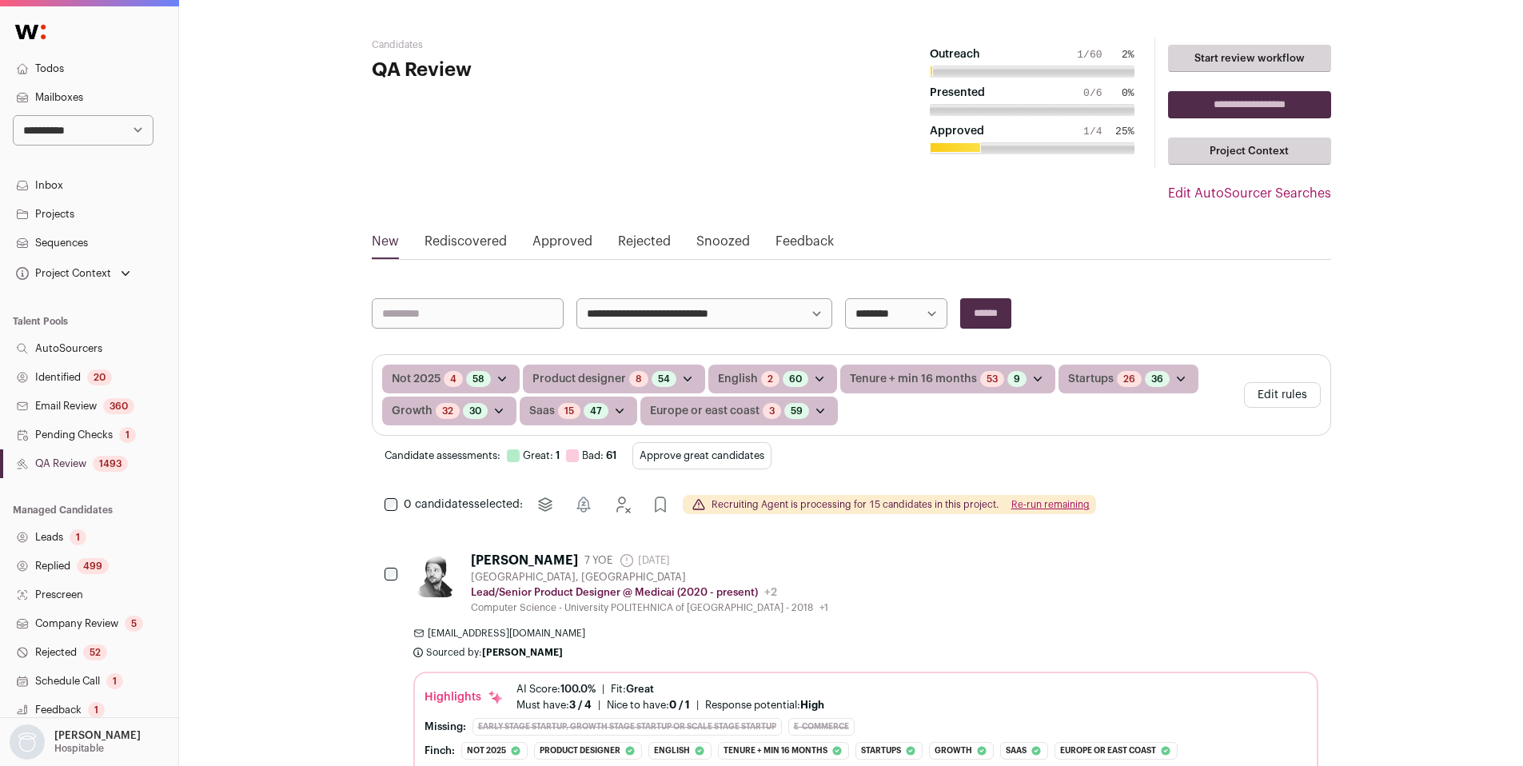
click at [1045, 505] on button "Re-run remaining" at bounding box center [1051, 504] width 78 height 13
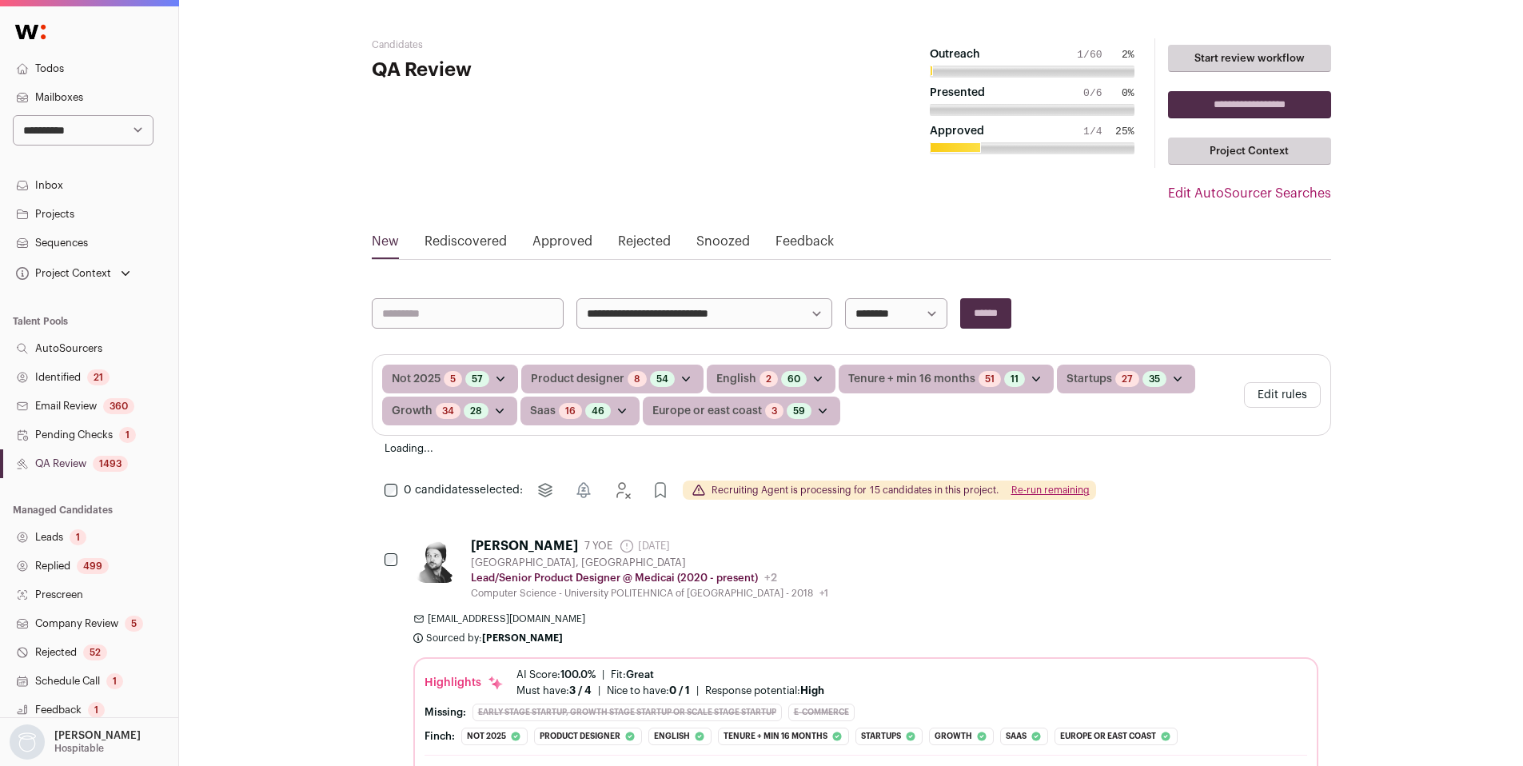
click at [1055, 504] on div "0 candidates selected: Move to project [GEOGRAPHIC_DATA] Reject Approve Recruit…" at bounding box center [852, 490] width 960 height 32
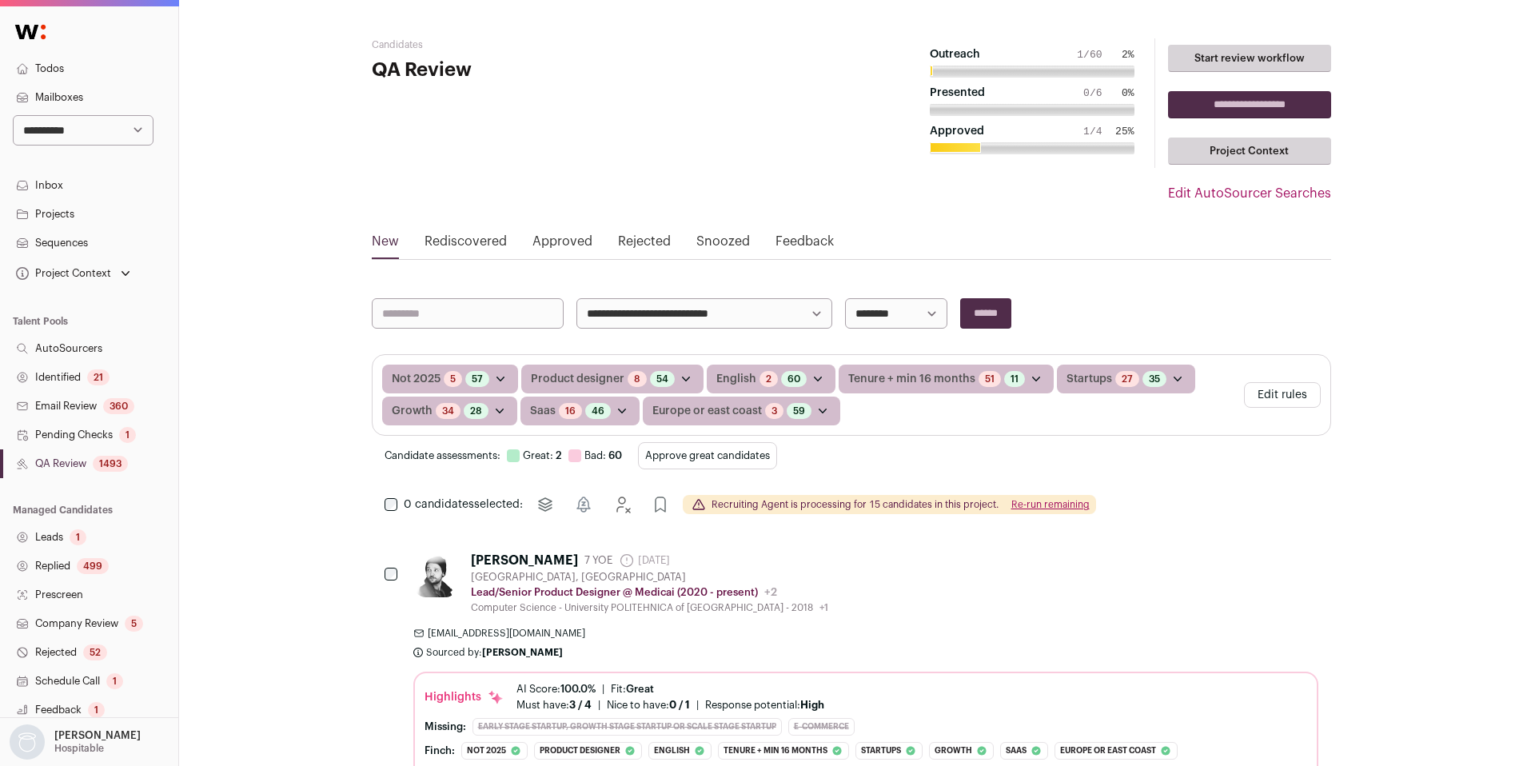
click at [1033, 508] on button "Re-run remaining" at bounding box center [1051, 504] width 78 height 13
click at [95, 383] on div "21" at bounding box center [98, 377] width 22 height 16
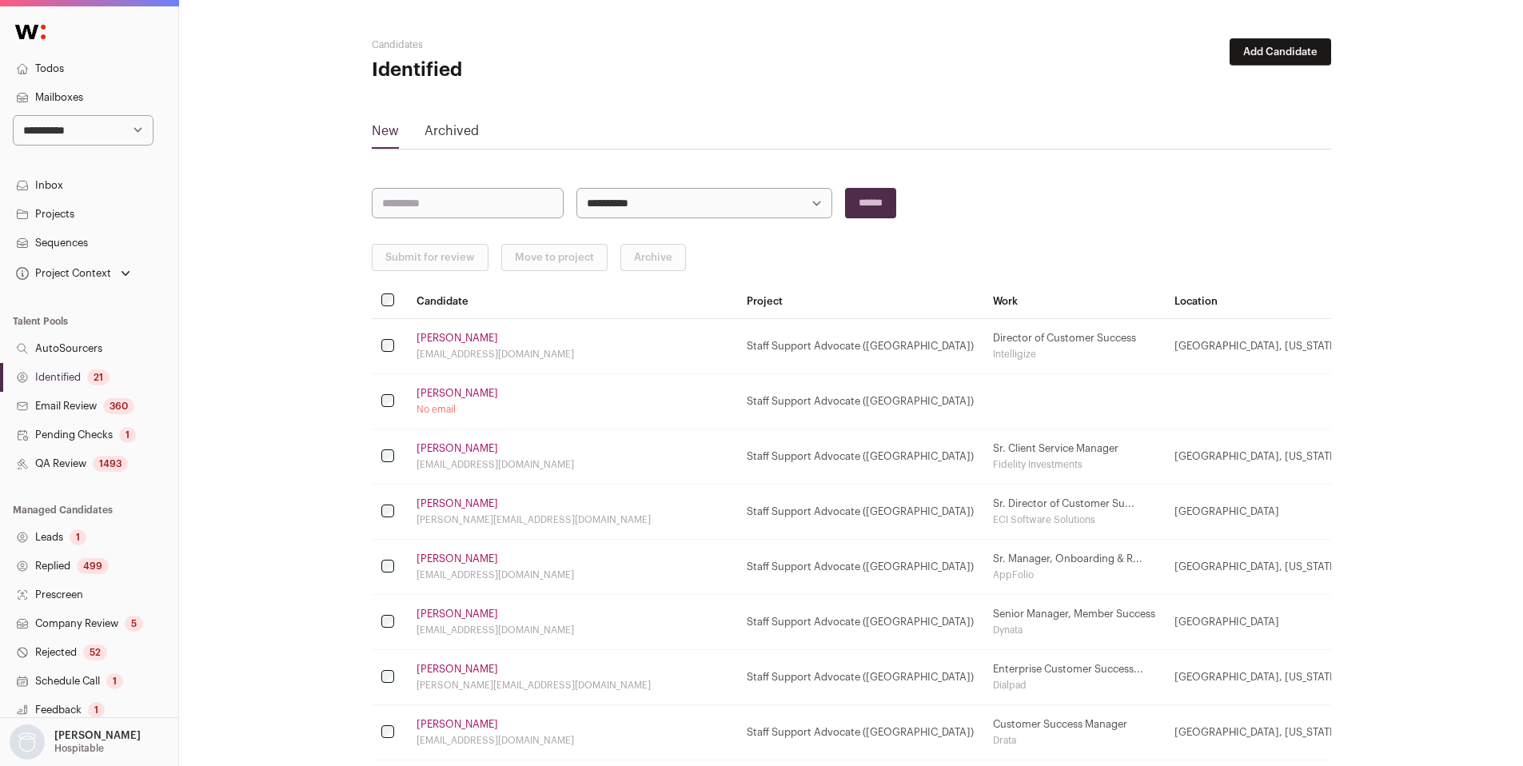
click at [448, 337] on link "[PERSON_NAME]" at bounding box center [458, 338] width 82 height 13
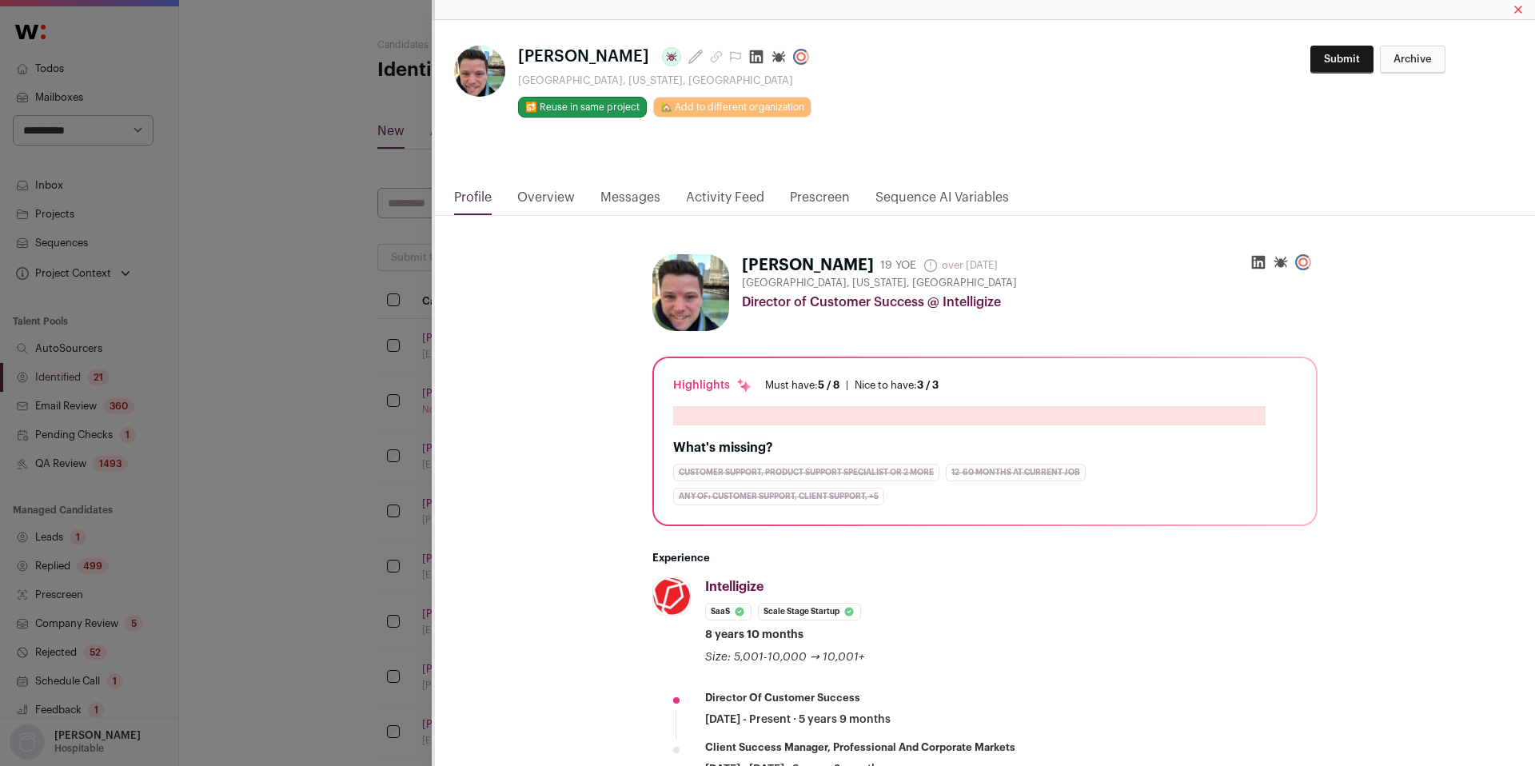
click at [735, 199] on link "Activity Feed" at bounding box center [725, 201] width 78 height 27
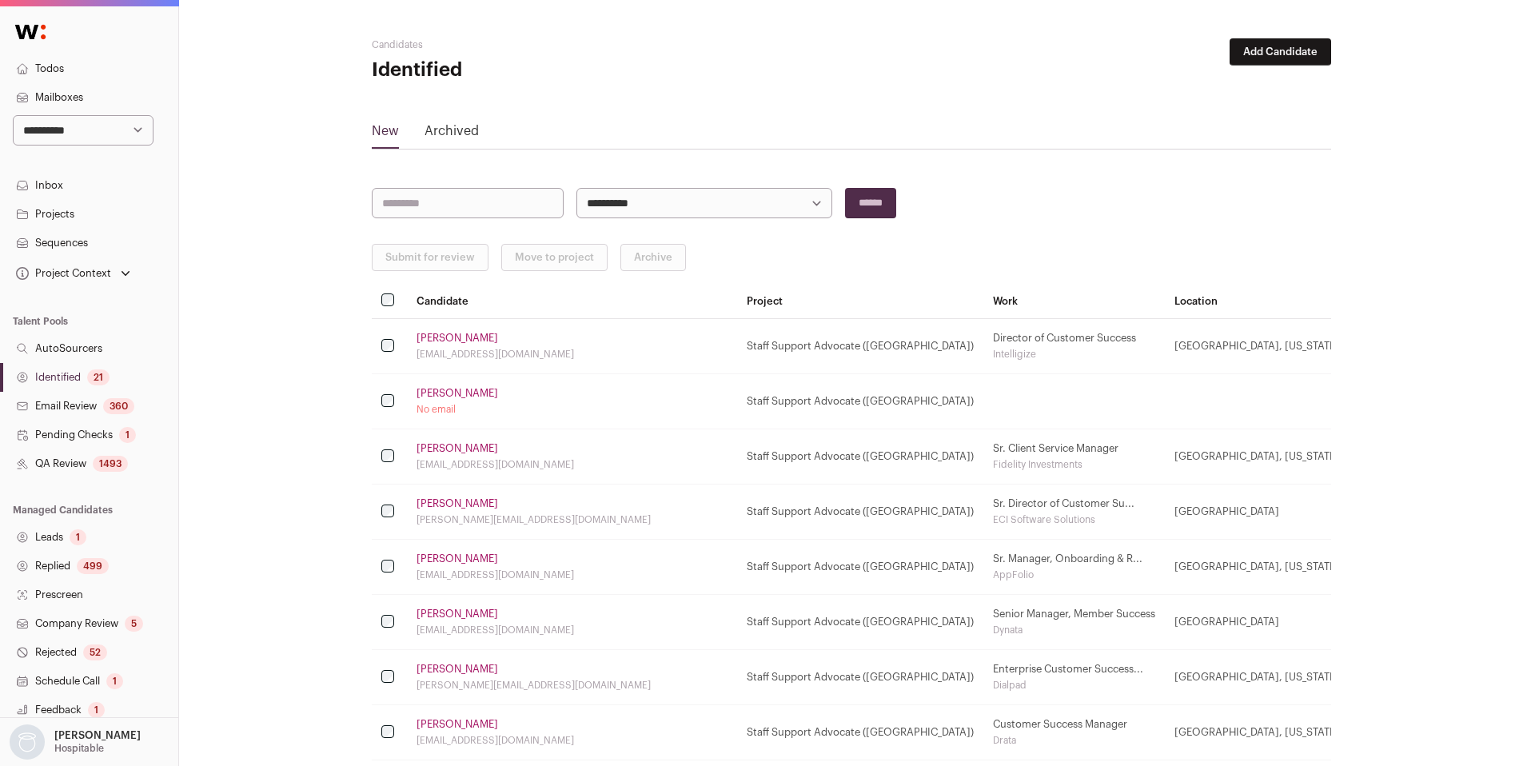
click at [700, 190] on select "**********" at bounding box center [705, 203] width 256 height 30
select select "*****"
click at [577, 188] on select "**********" at bounding box center [705, 203] width 256 height 30
click at [94, 460] on div "1493" at bounding box center [110, 464] width 35 height 16
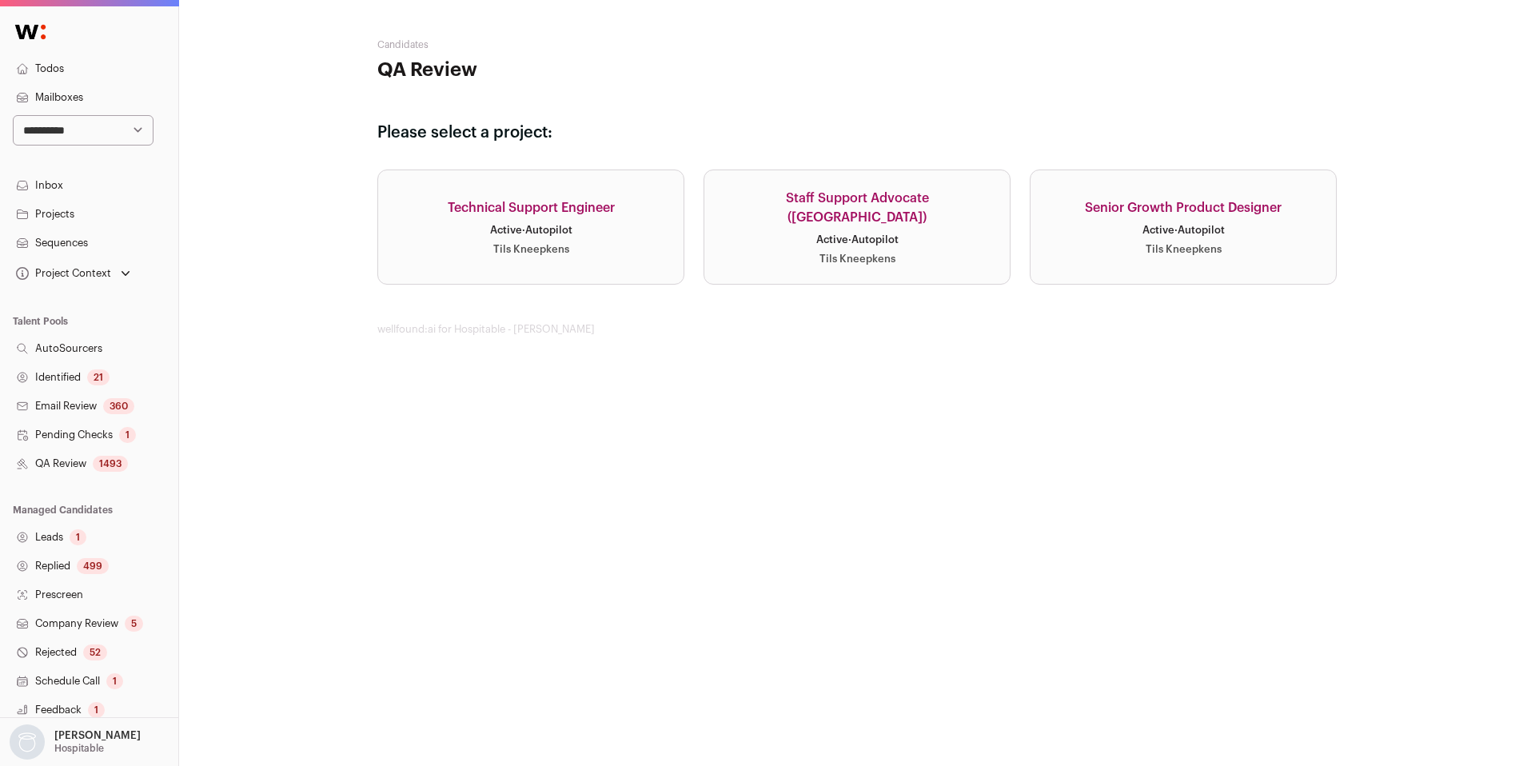
click at [1175, 231] on span "·" at bounding box center [1176, 230] width 3 height 10
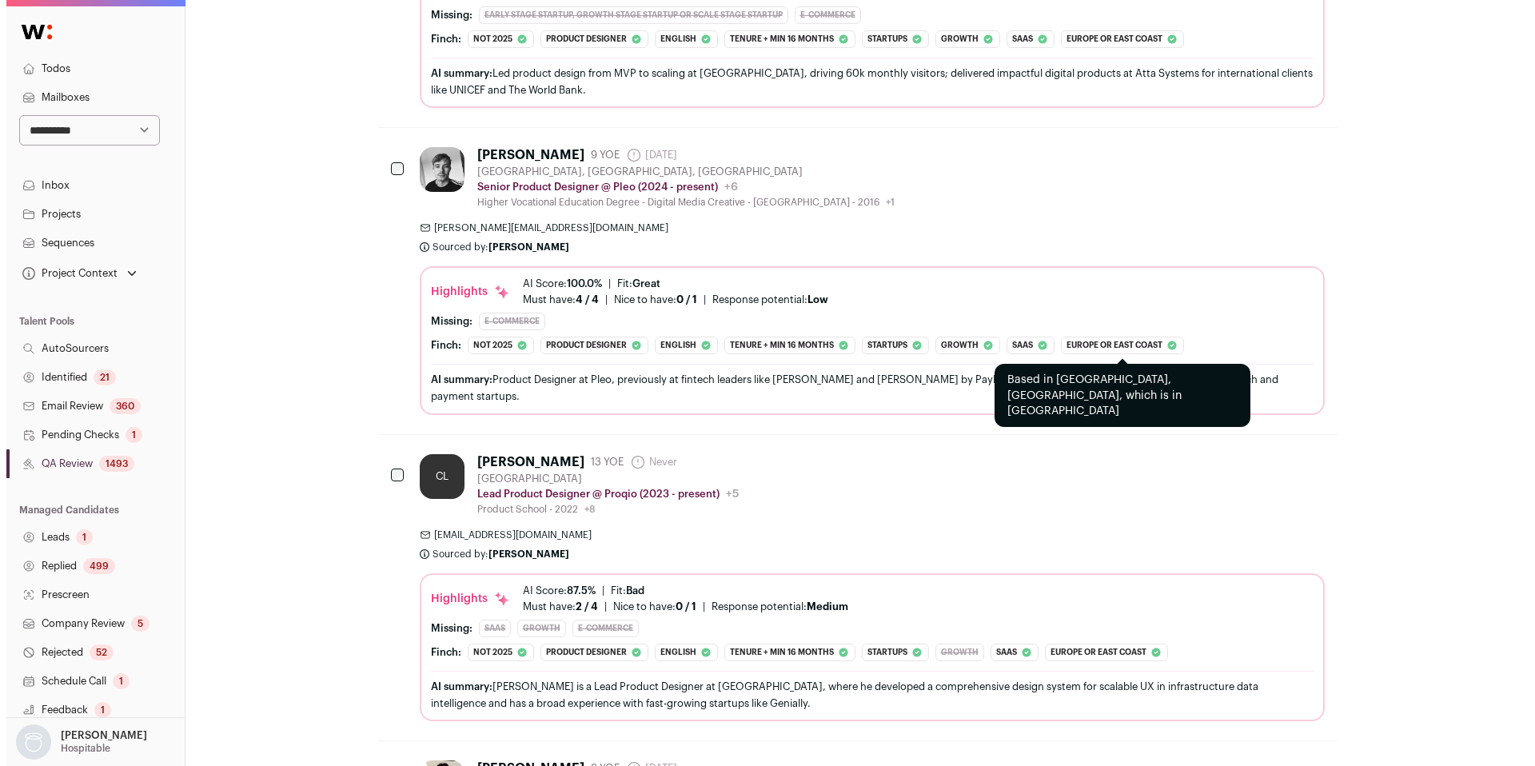
scroll to position [740, 0]
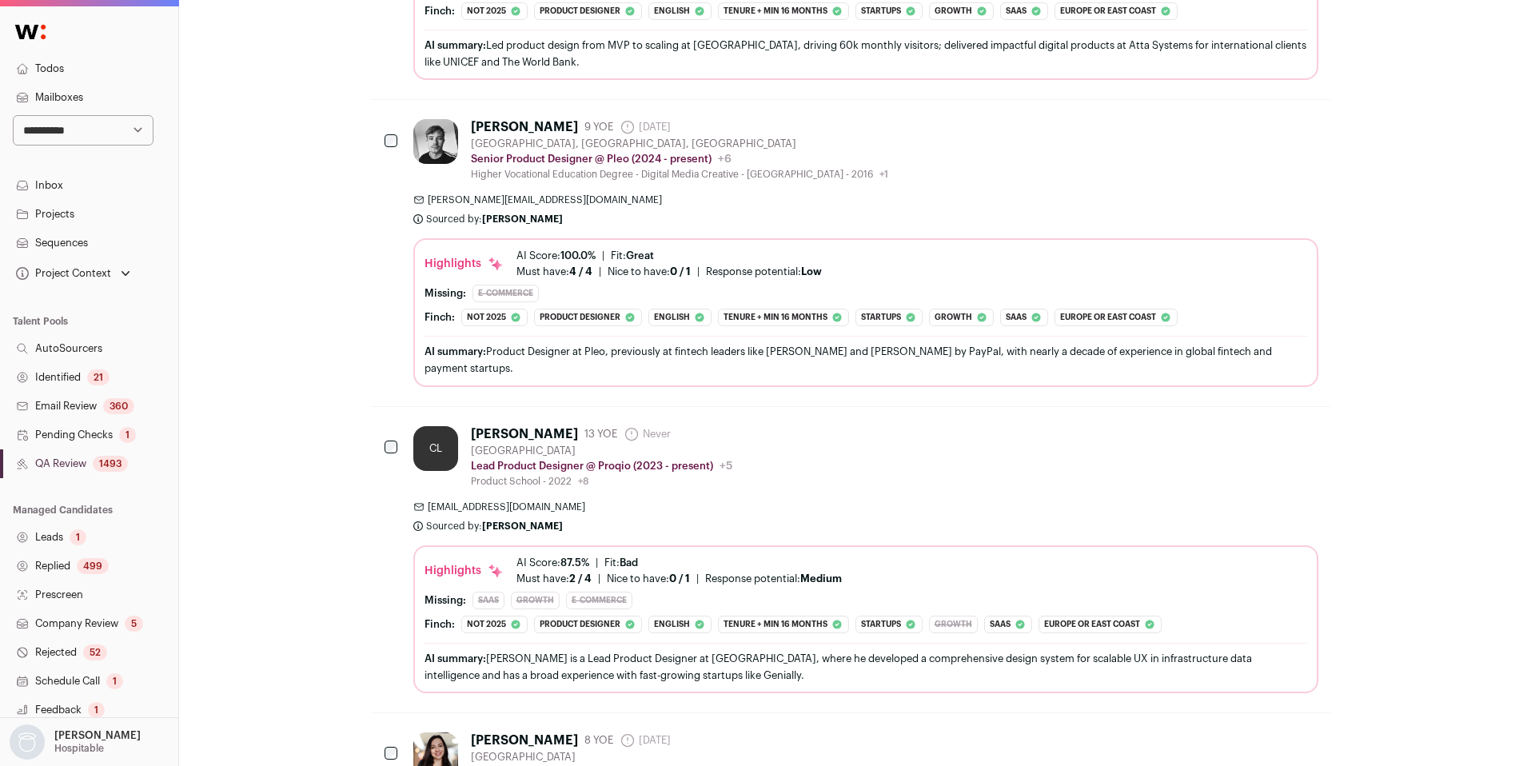
click at [926, 473] on div "CL [PERSON_NAME] 13 YOE Never Admin only. The last time the profile was scraped…" at bounding box center [865, 559] width 905 height 267
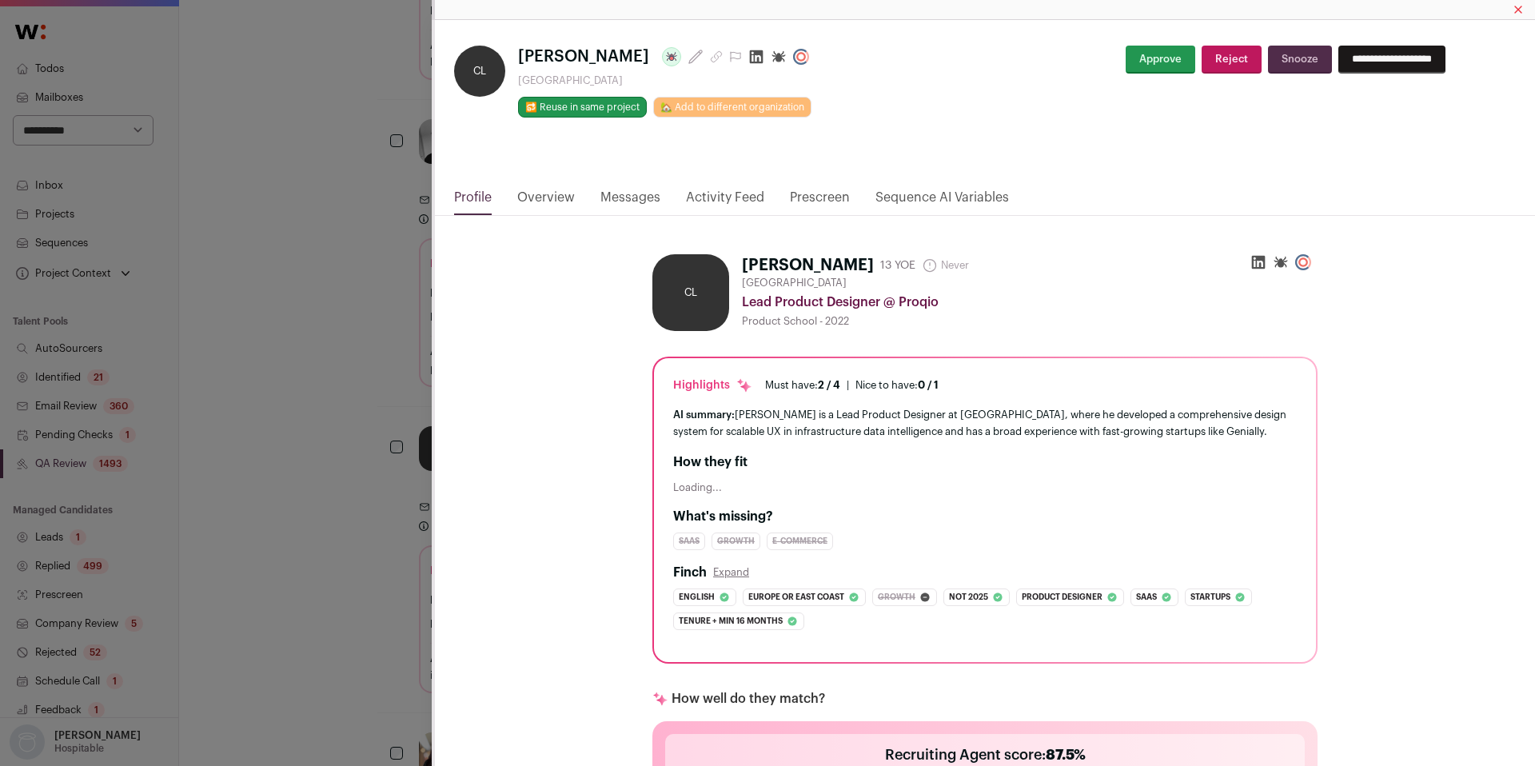
click at [712, 193] on link "Activity Feed" at bounding box center [725, 201] width 78 height 27
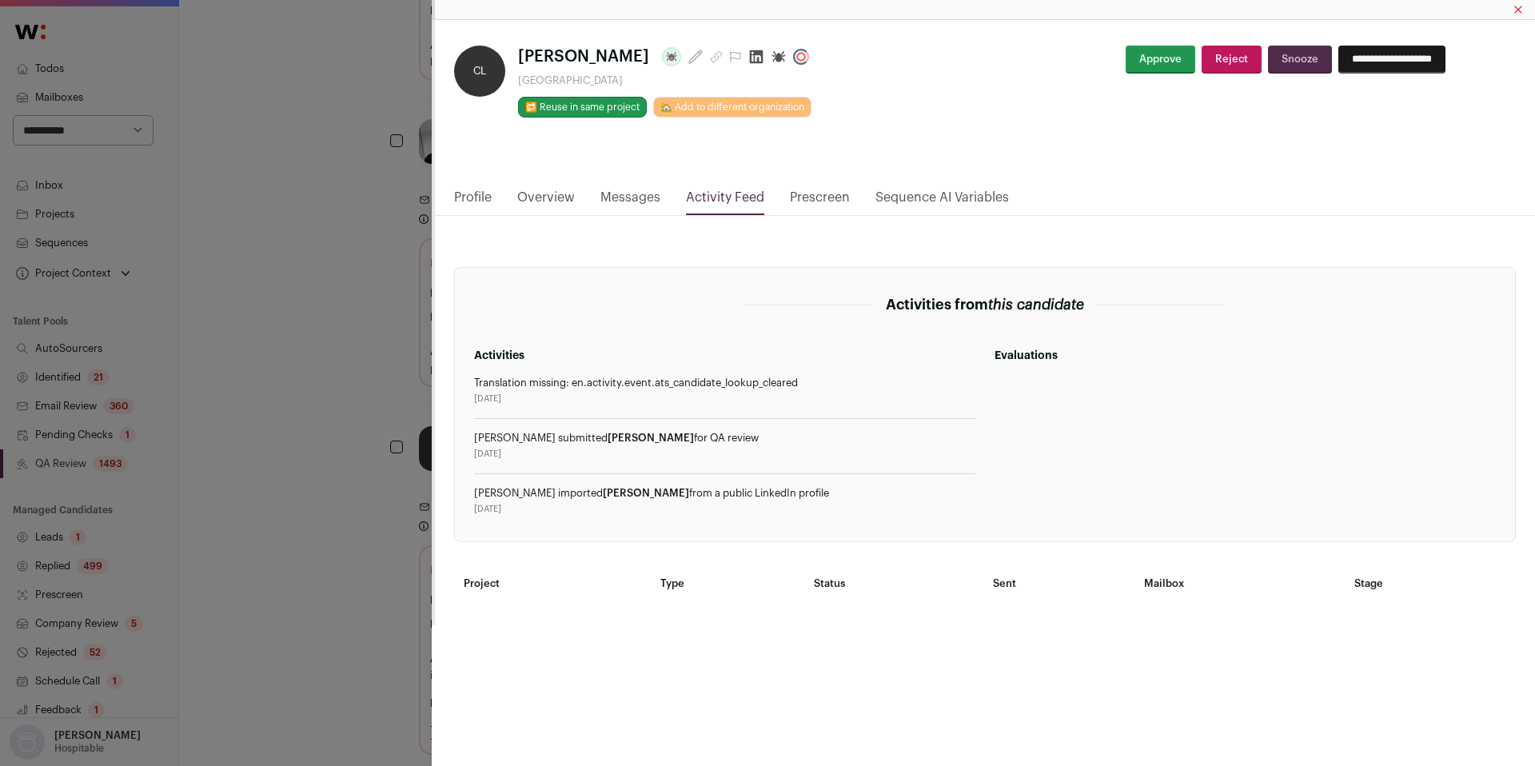
click at [325, 313] on div "CL [PERSON_NAME] Last update: over [DATE] [GEOGRAPHIC_DATA] 🔂 Reuse in same pro…" at bounding box center [767, 383] width 1535 height 766
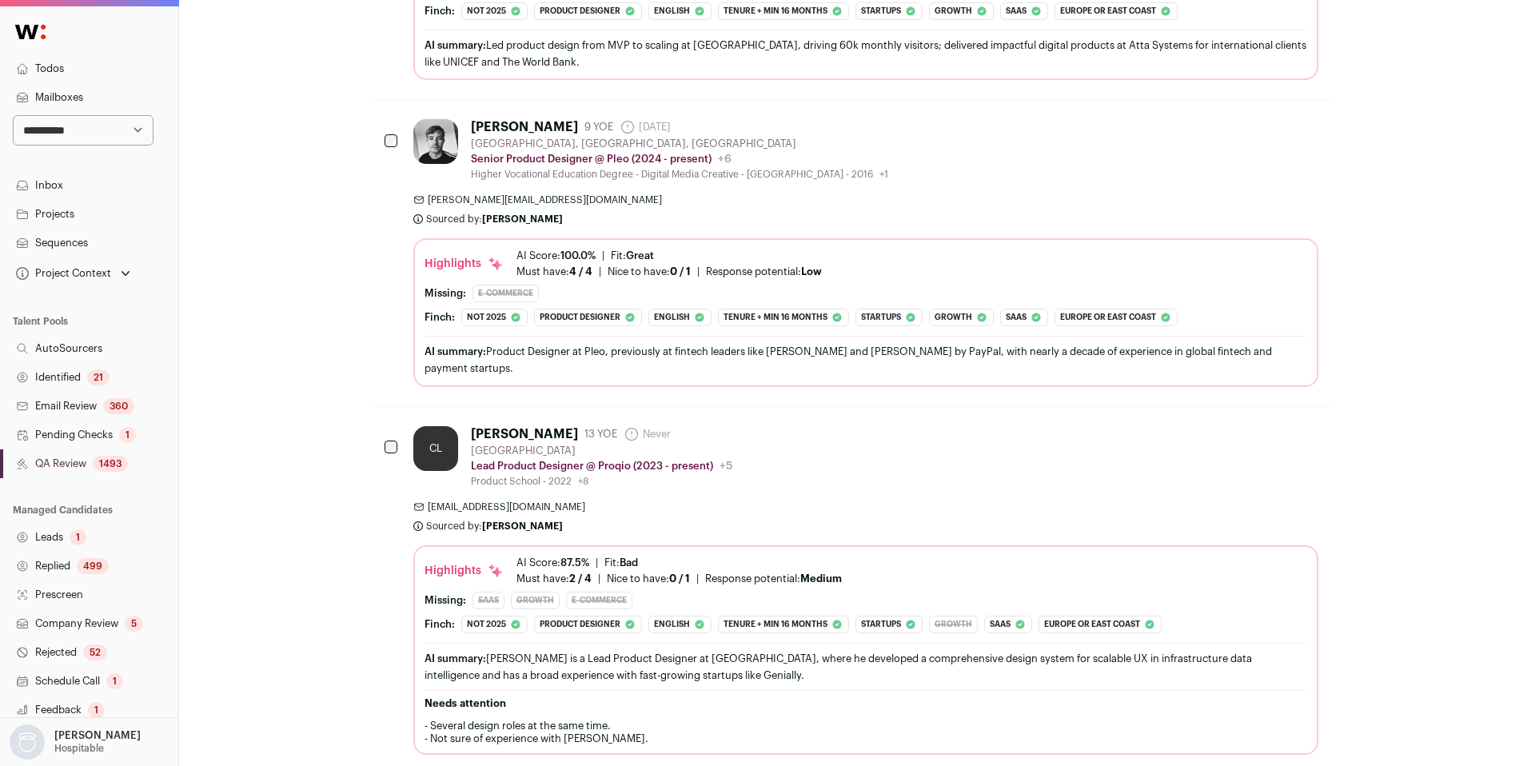
click at [805, 426] on div "CL [PERSON_NAME] 13 YOE Never Admin only. The last time the profile was scraped…" at bounding box center [865, 457] width 905 height 62
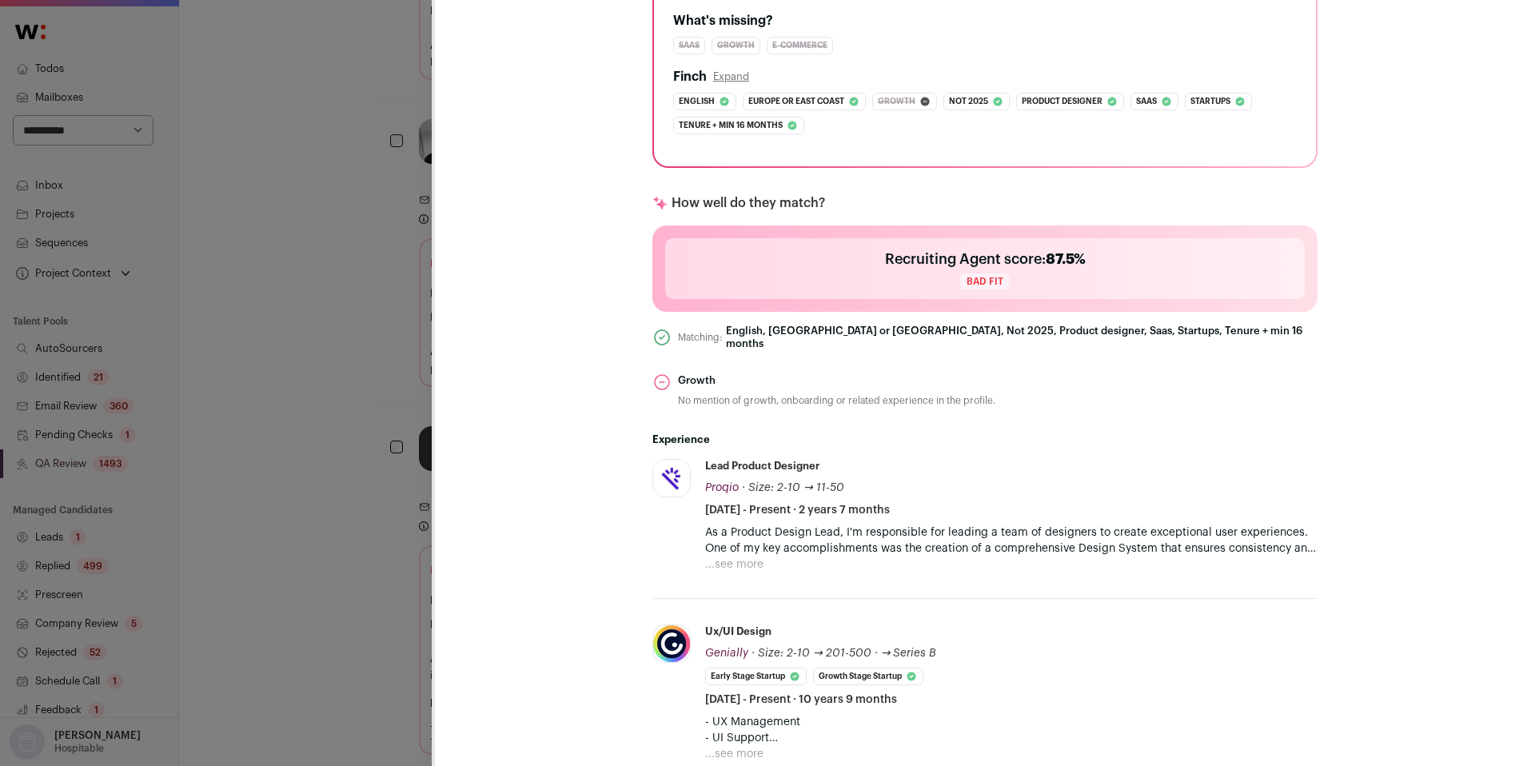
scroll to position [525, 0]
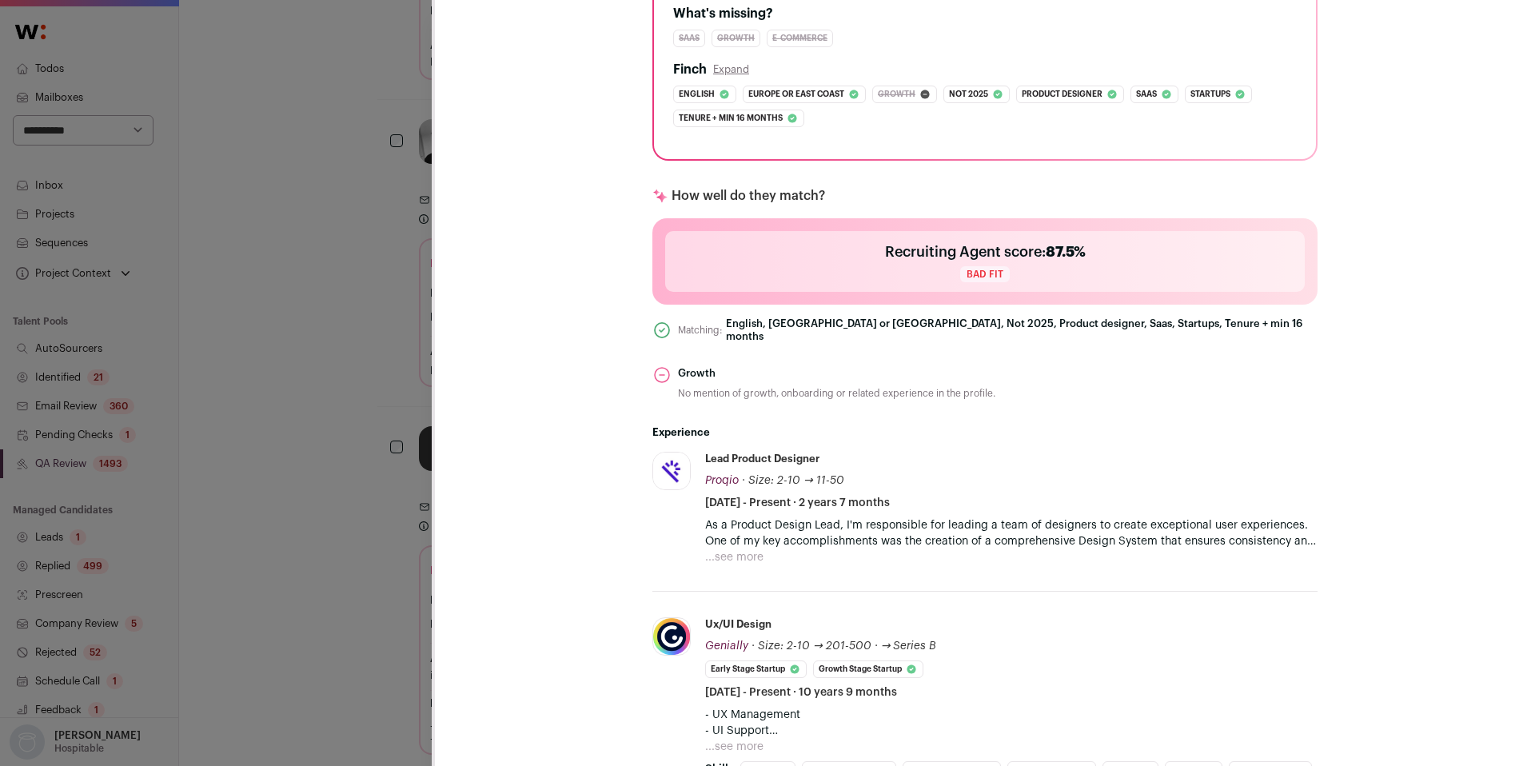
click at [742, 549] on button "...see more" at bounding box center [734, 557] width 58 height 16
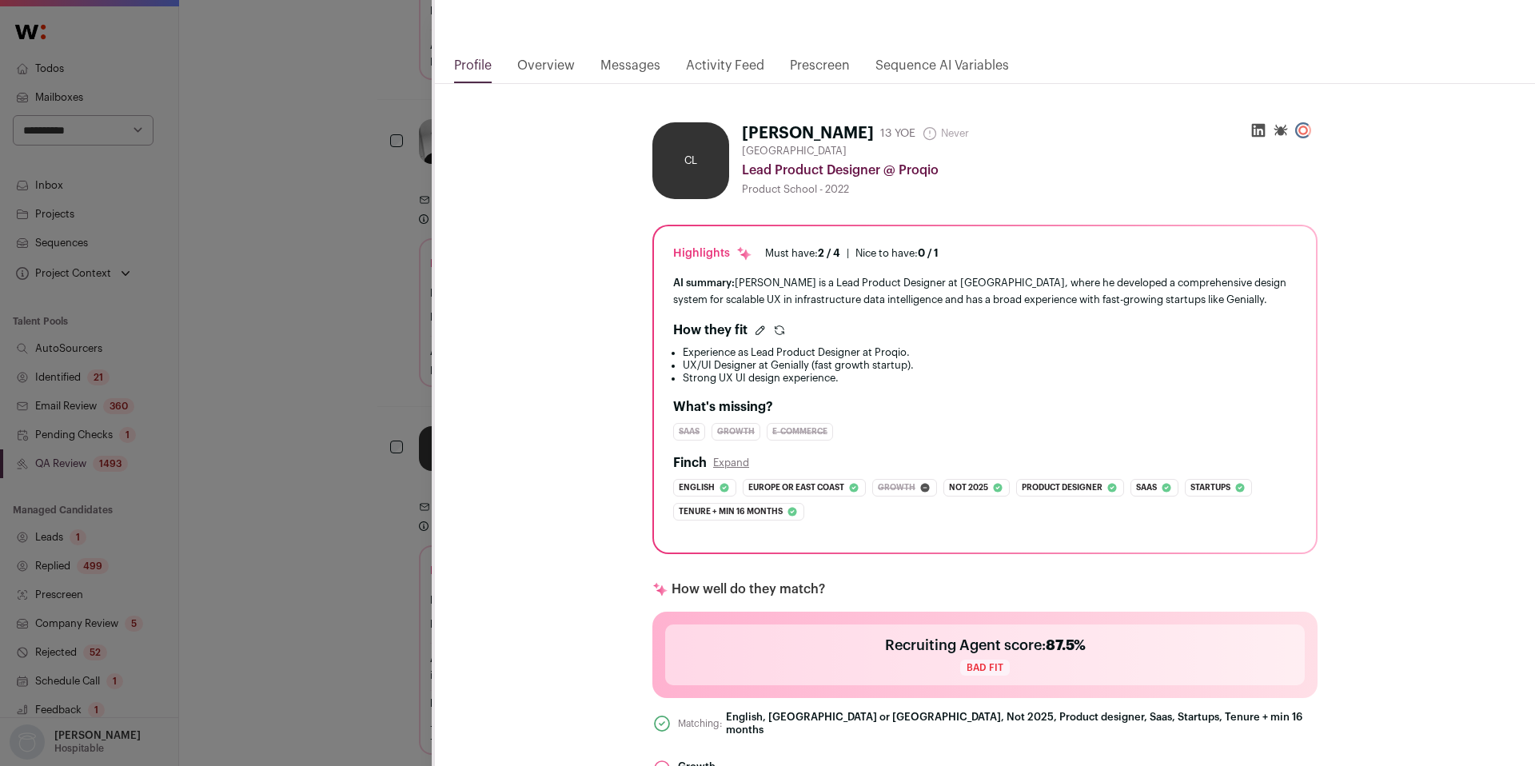
scroll to position [0, 0]
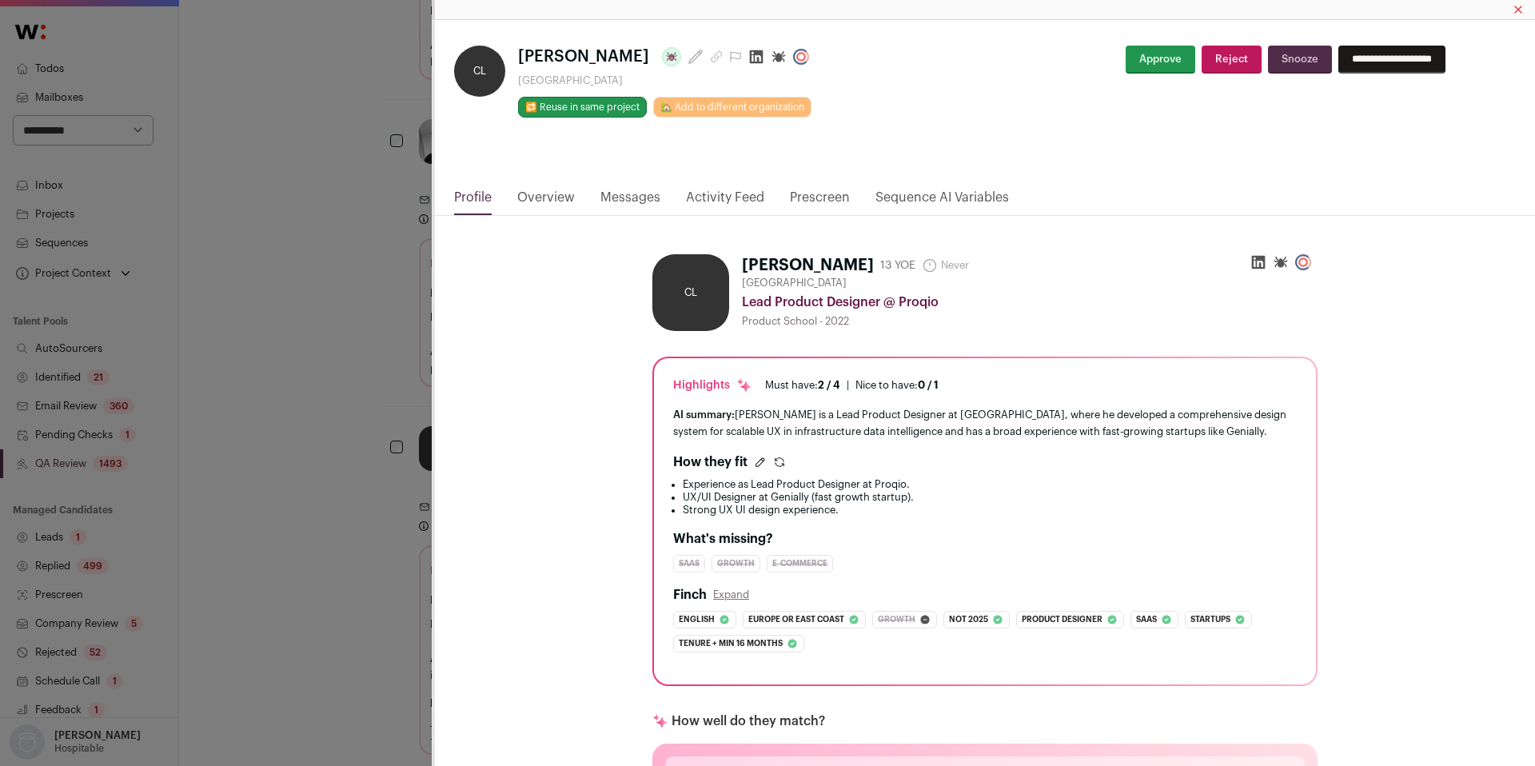
click at [748, 57] on icon "Close modal via background" at bounding box center [756, 57] width 16 height 16
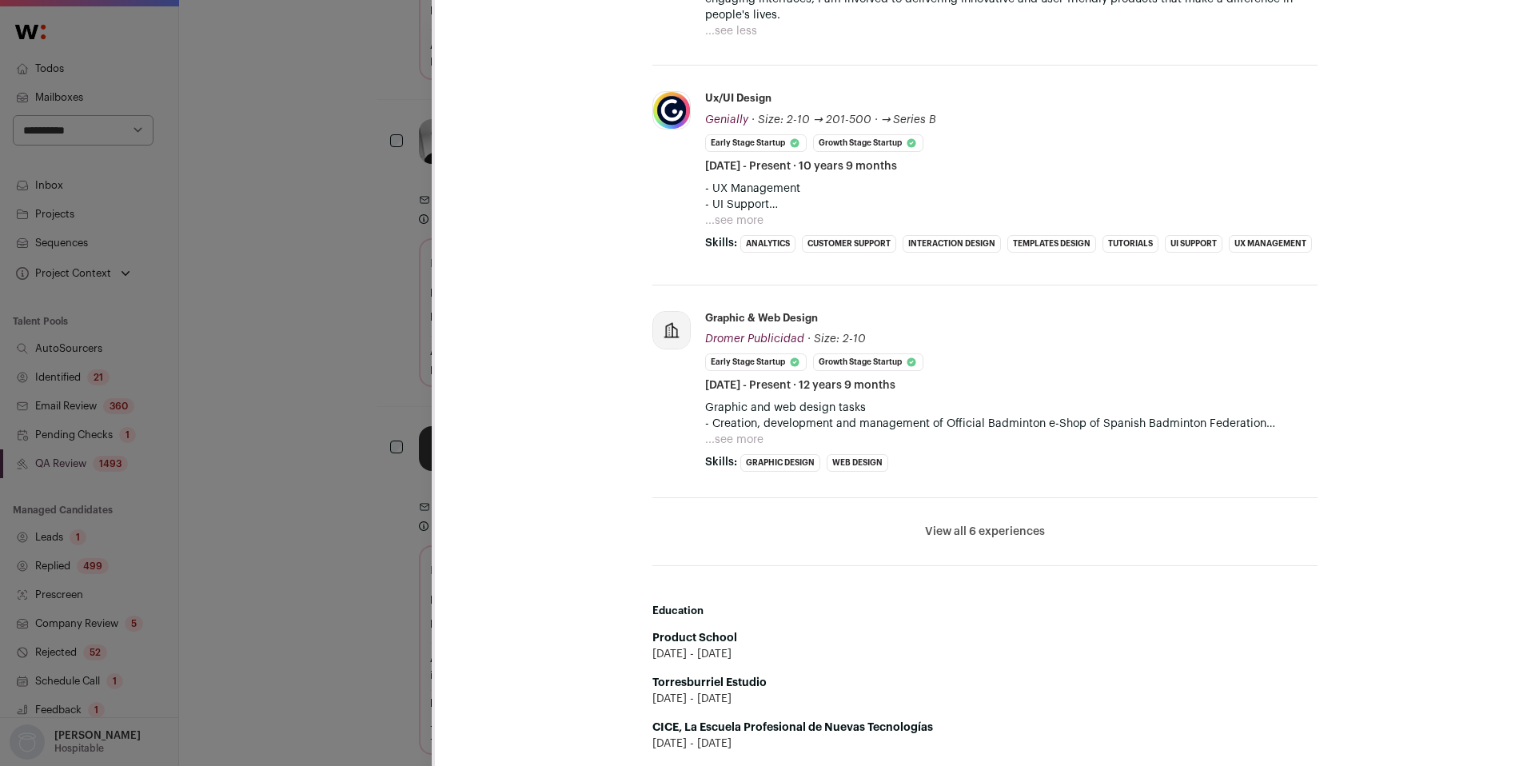
scroll to position [1136, 0]
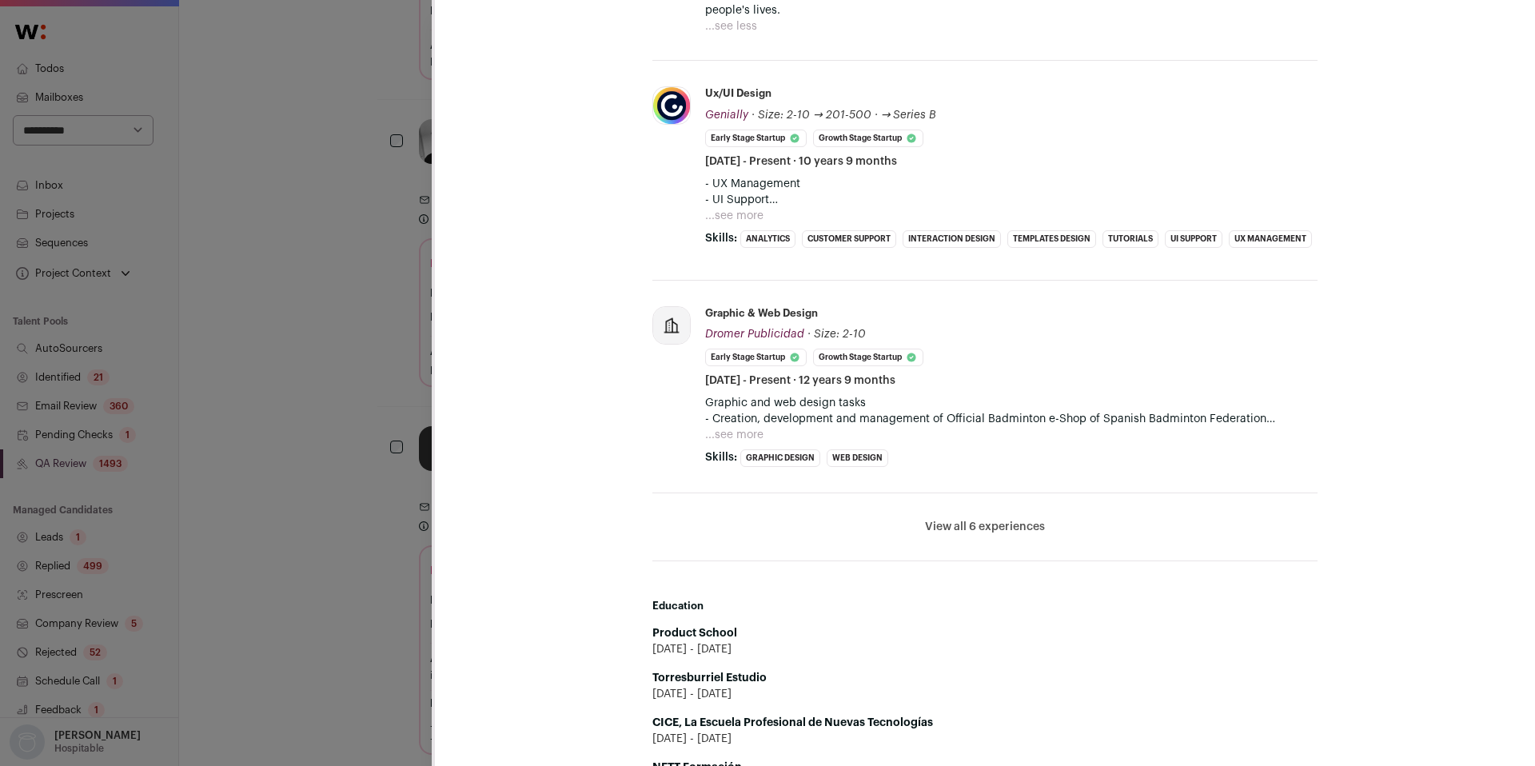
click at [972, 519] on button "View all 6 experiences" at bounding box center [985, 527] width 120 height 16
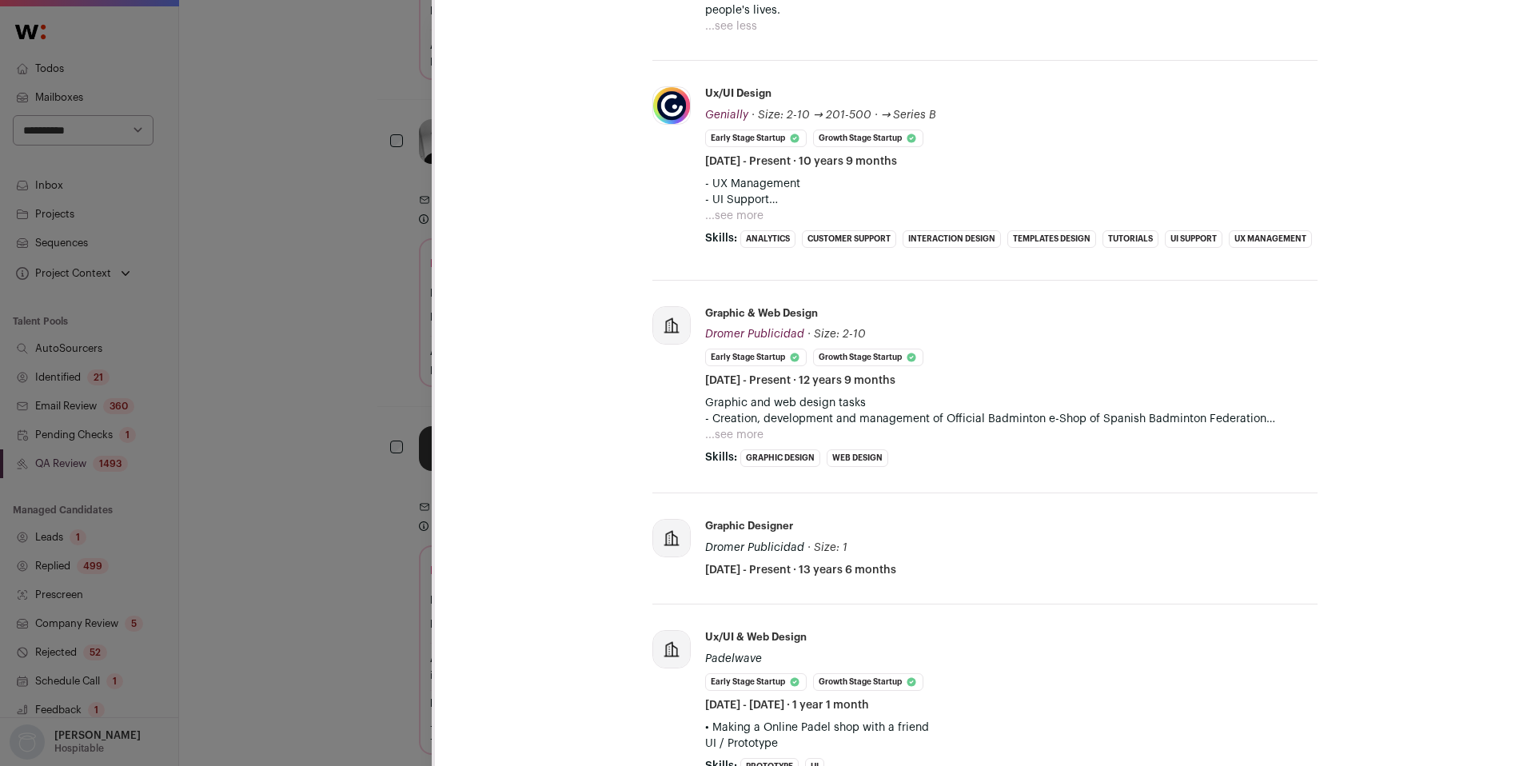
click at [741, 210] on button "...see more" at bounding box center [734, 216] width 58 height 16
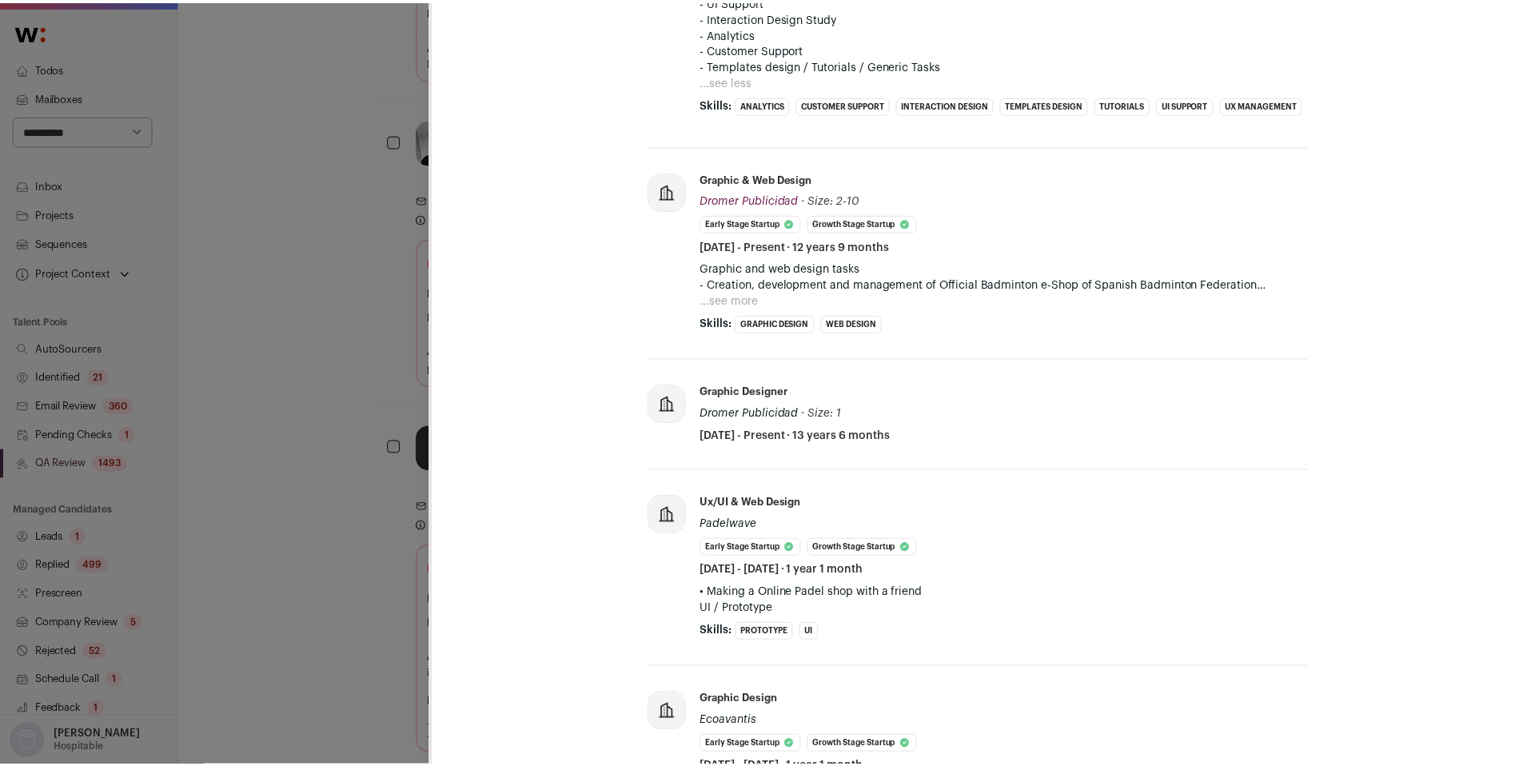
scroll to position [1349, 0]
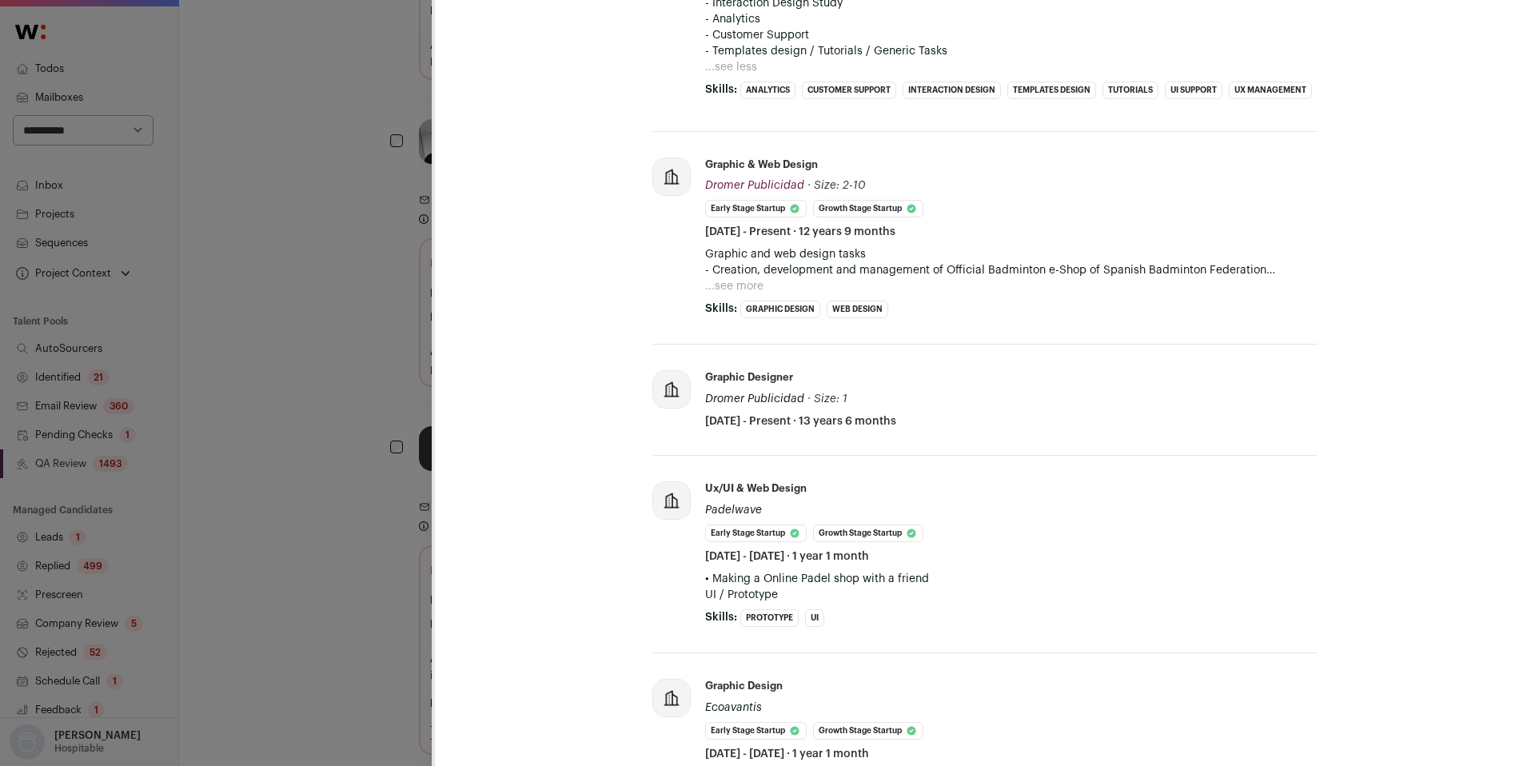
click at [309, 433] on div "CL [PERSON_NAME] Last update: over [DATE] [GEOGRAPHIC_DATA] 🔂 Reuse in same pro…" at bounding box center [767, 383] width 1535 height 766
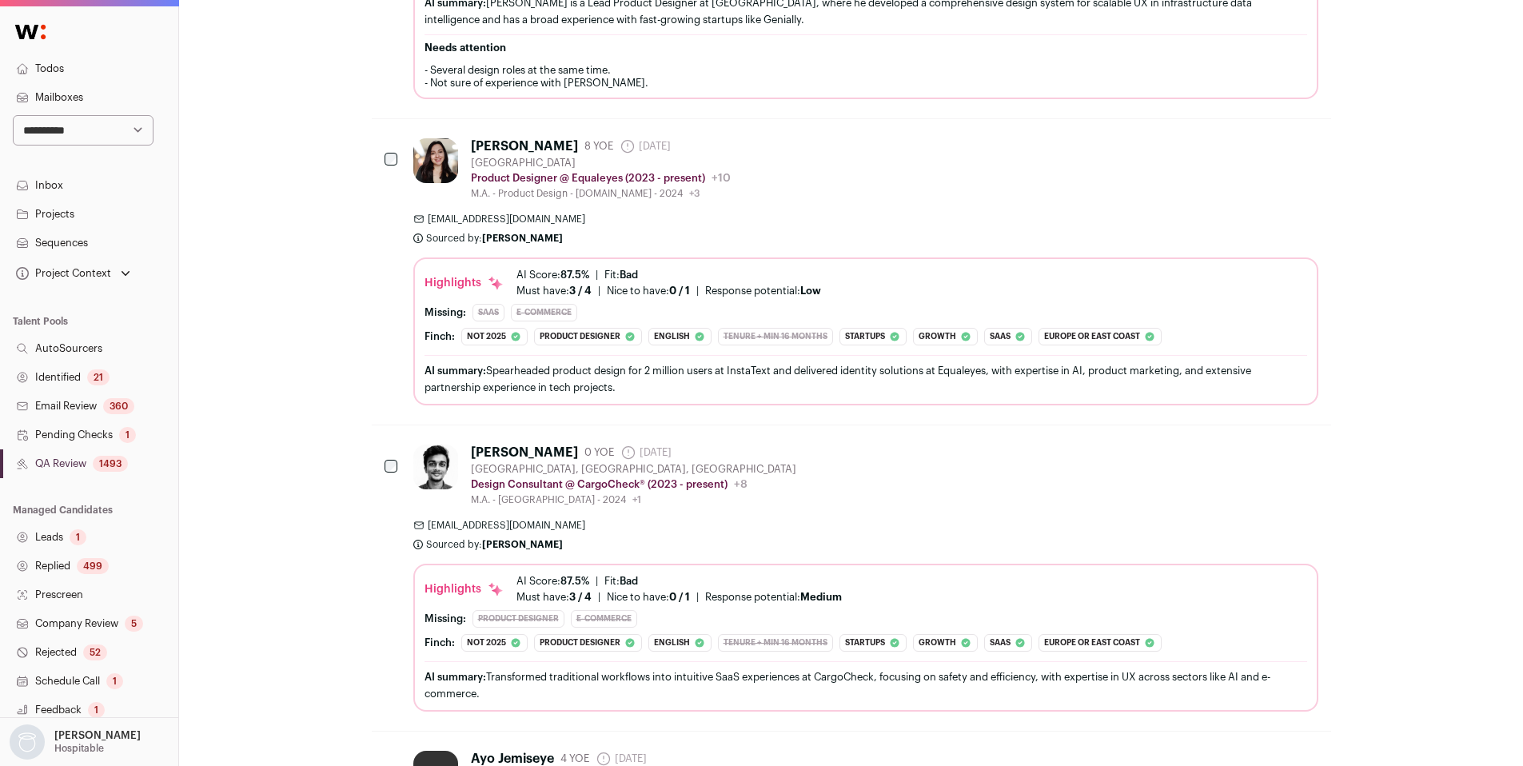
scroll to position [0, 0]
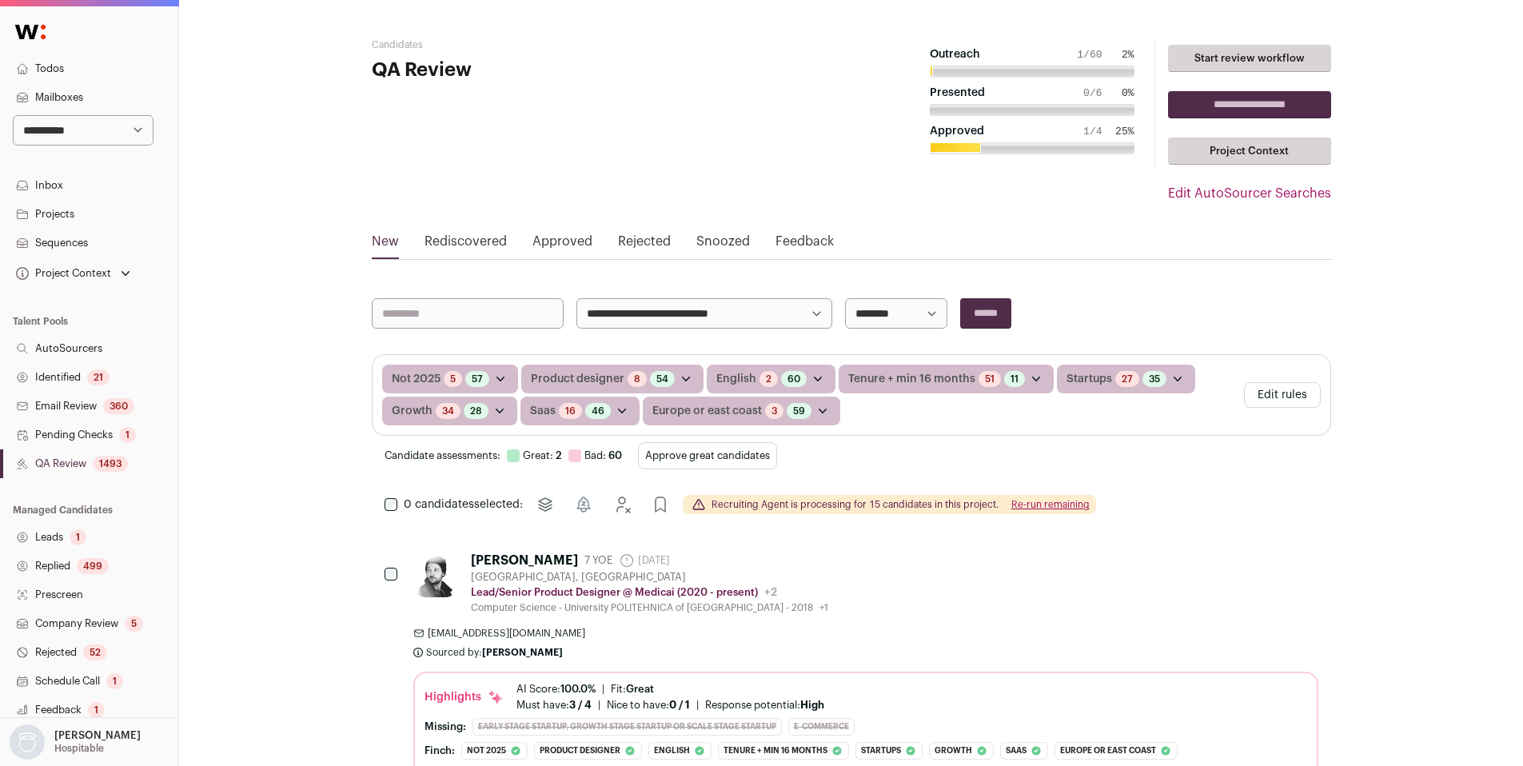
click at [1042, 501] on button "Re-run remaining" at bounding box center [1051, 504] width 78 height 13
click at [1050, 509] on button "Re-run remaining" at bounding box center [1051, 504] width 78 height 13
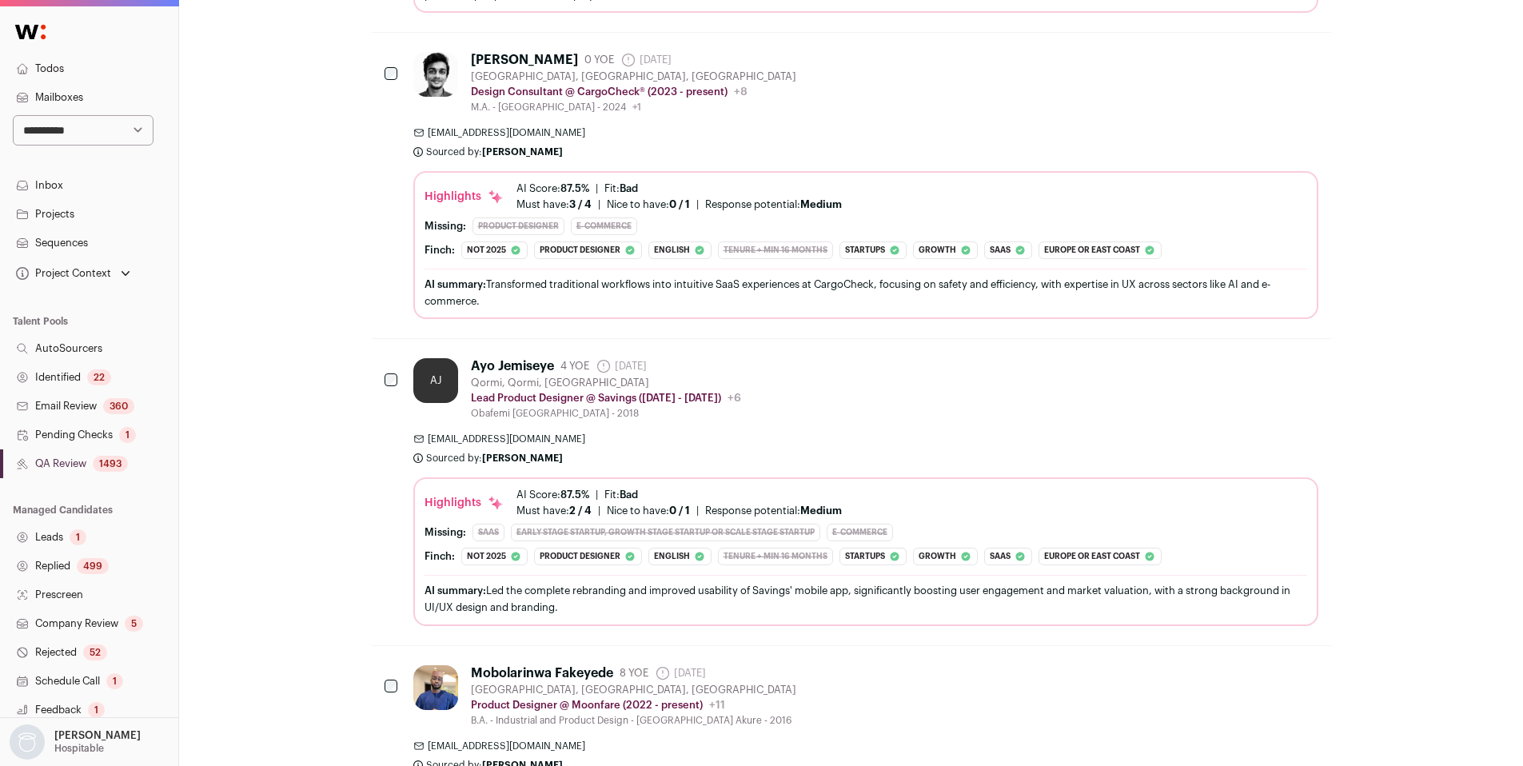
scroll to position [1739, 0]
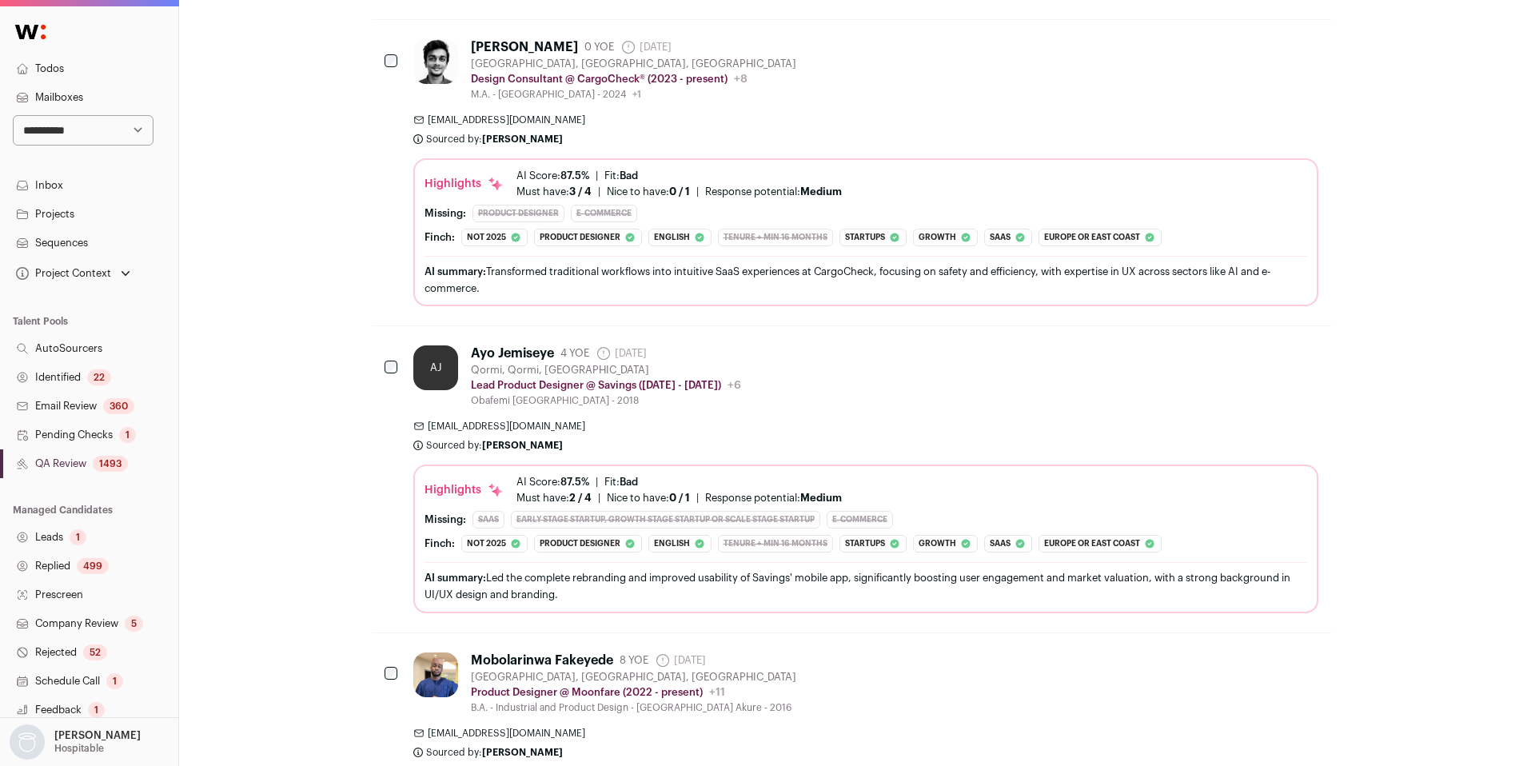
click at [85, 140] on select "**********" at bounding box center [83, 130] width 141 height 30
select select "*****"
click at [13, 115] on select "**********" at bounding box center [83, 130] width 141 height 30
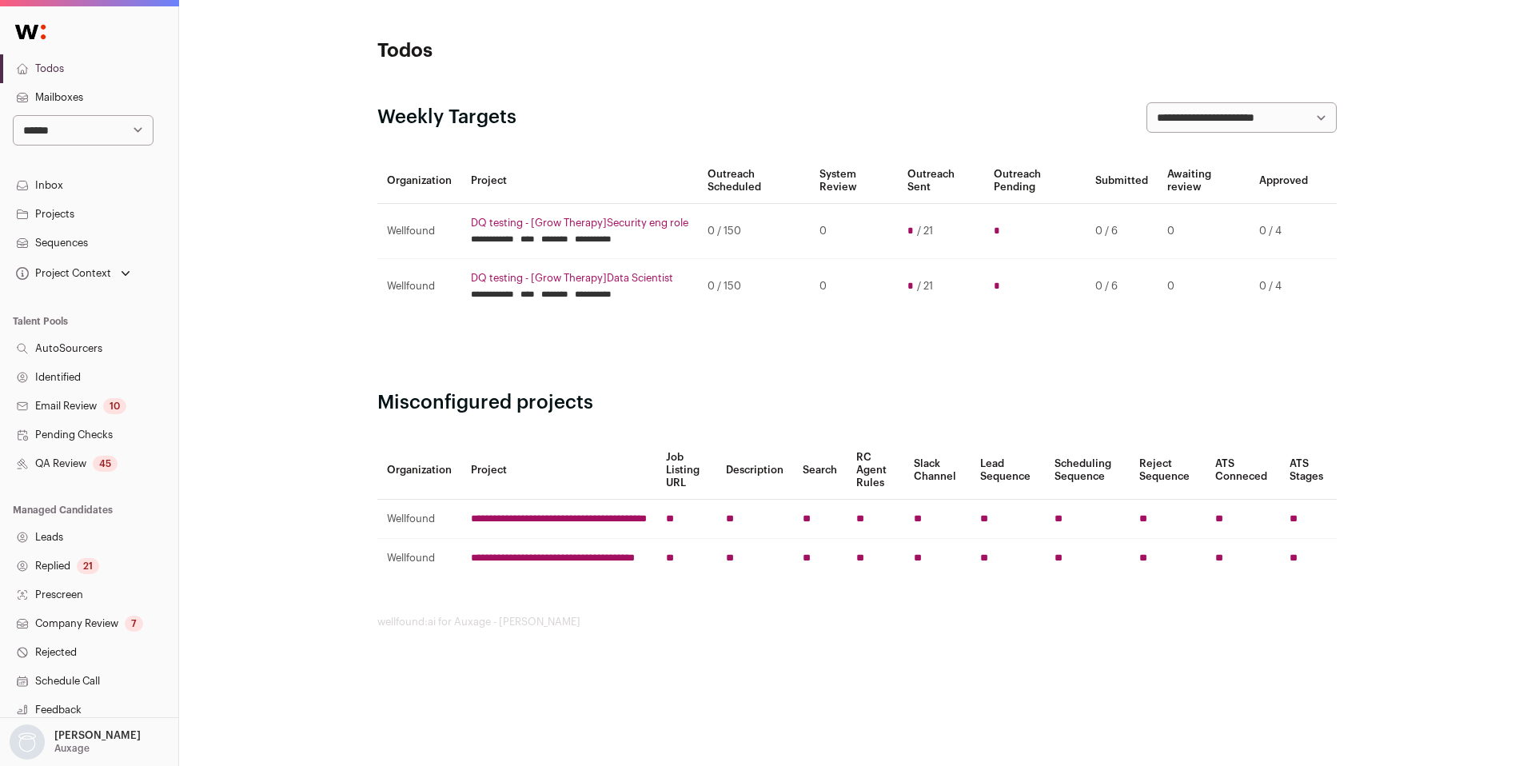
click at [62, 451] on link "QA Review 45" at bounding box center [89, 463] width 178 height 29
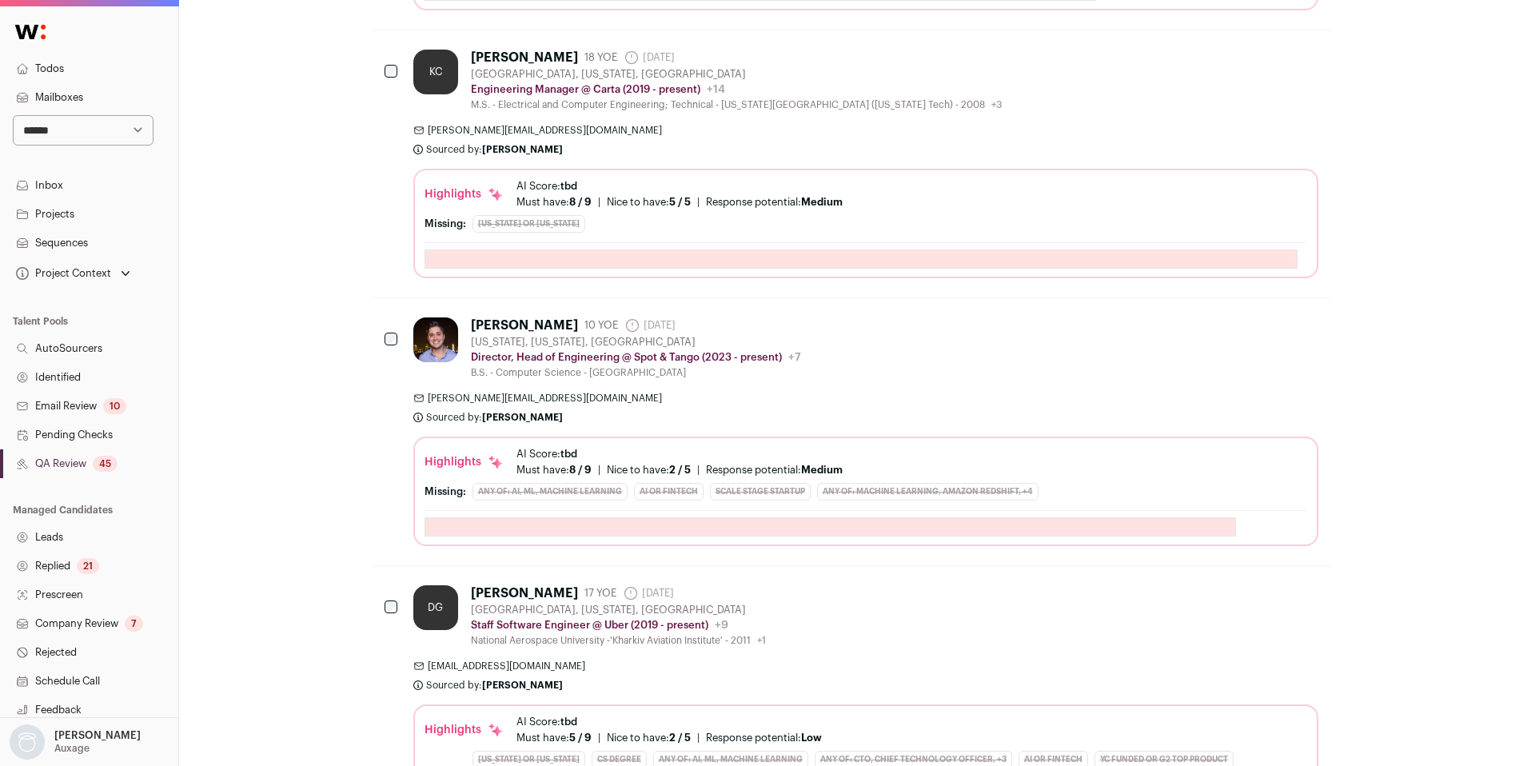
scroll to position [962, 0]
